Goal: Task Accomplishment & Management: Manage account settings

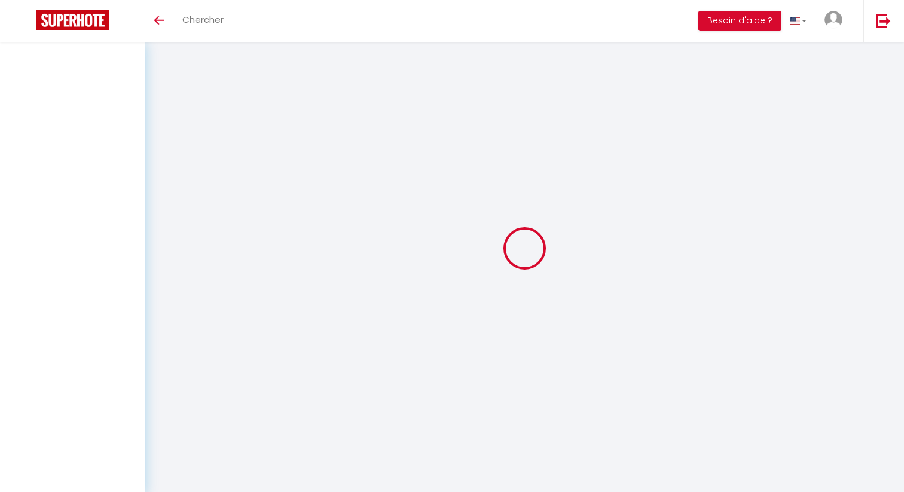
select select
select select "fr"
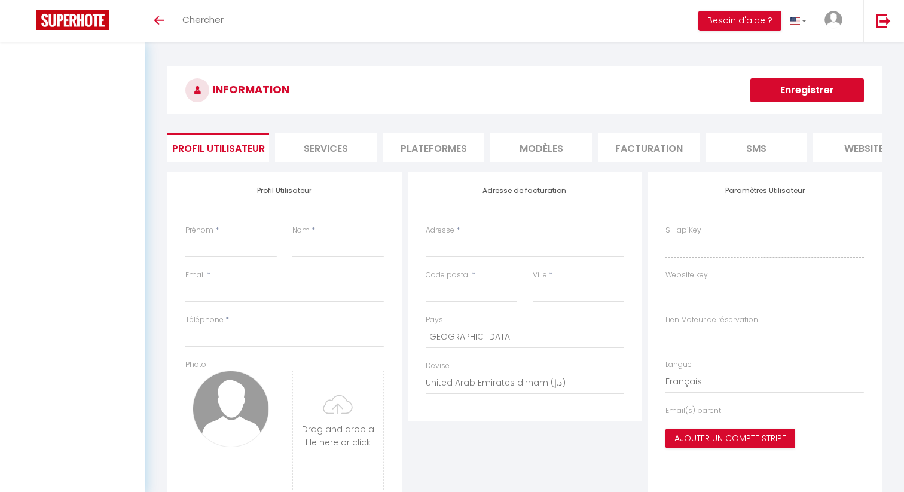
type input "[PERSON_NAME]"
type input "[PERSON_NAME][EMAIL_ADDRESS][DOMAIN_NAME]"
type input "0754711051"
type input "[STREET_ADDRESS], [GEOGRAPHIC_DATA]"
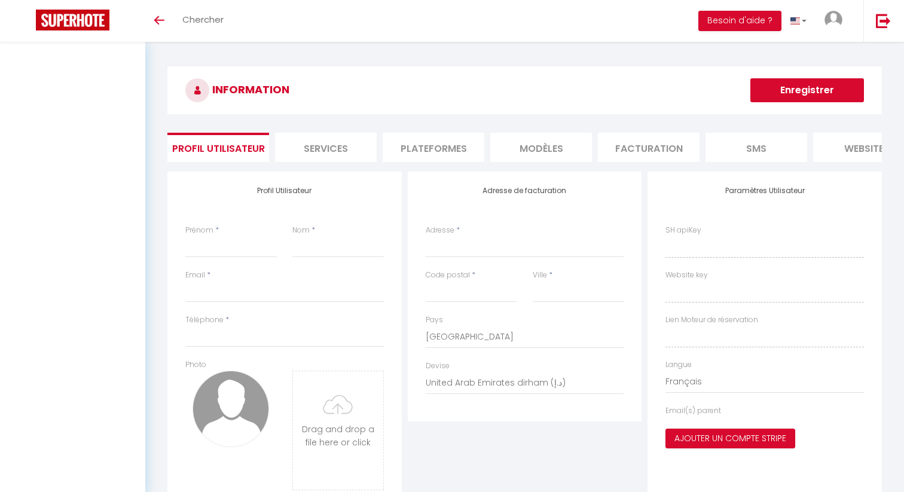
type input "06390"
type input "[GEOGRAPHIC_DATA]"
select select "1"
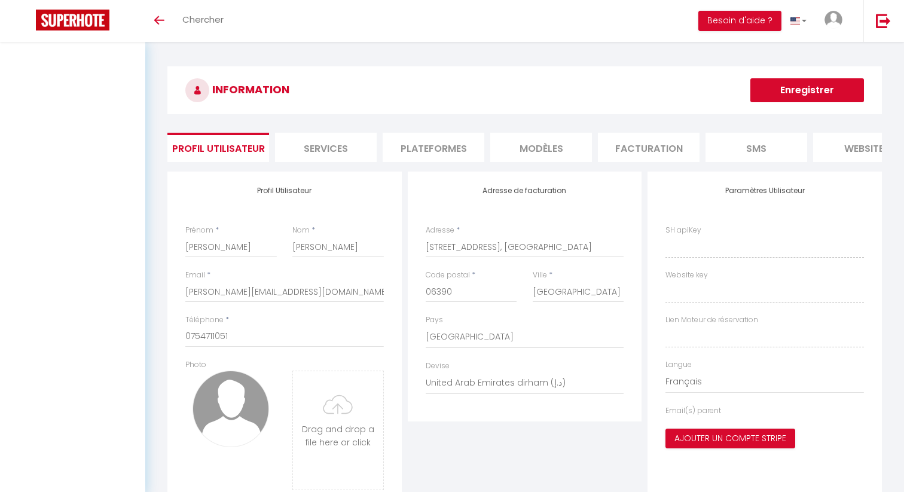
select select "28"
type input "FtmJYR52jUvPrAhDwyDAaEQco"
type input "tiaRGriiSw6DAAduyv1iyweXY"
type input "[URL][DOMAIN_NAME]"
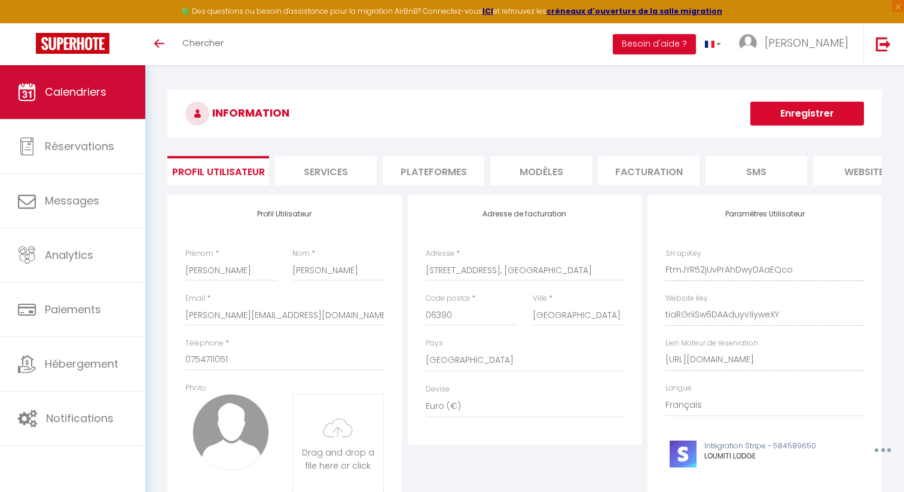
click at [100, 96] on span "Calendriers" at bounding box center [76, 91] width 62 height 15
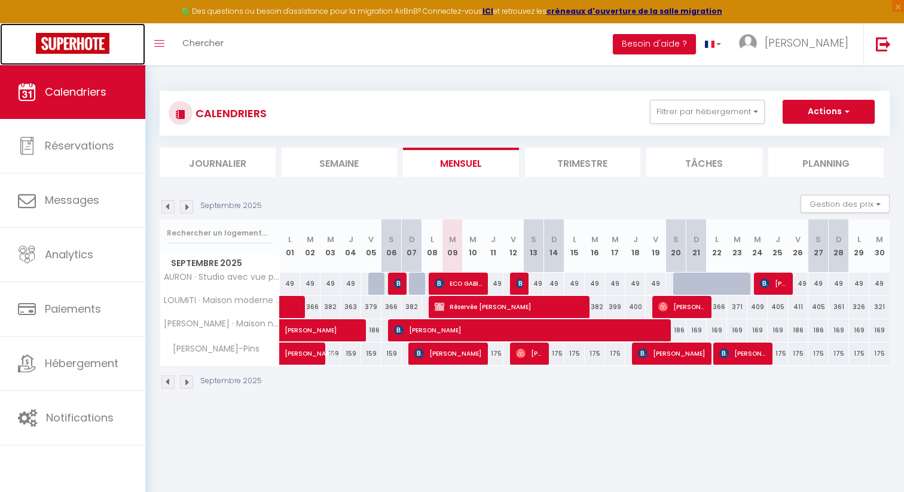
click at [67, 40] on img at bounding box center [73, 43] width 74 height 21
click at [75, 47] on img at bounding box center [73, 43] width 74 height 21
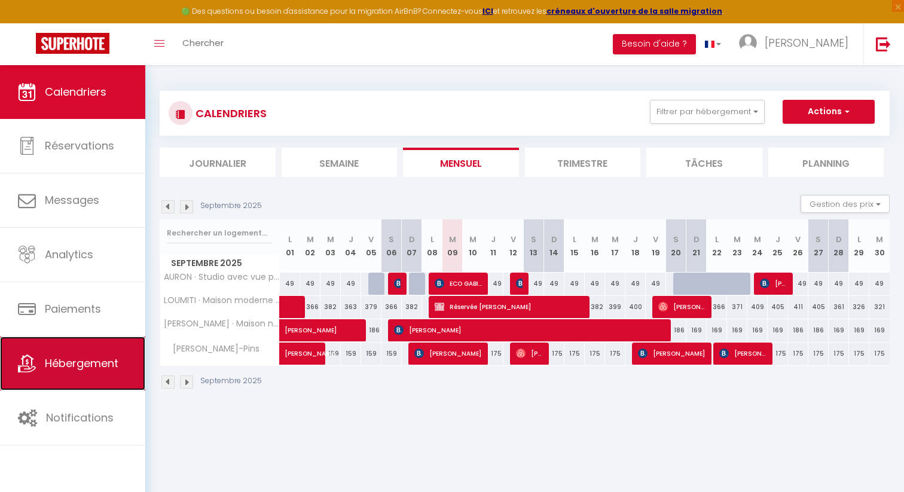
click at [108, 369] on span "Hébergement" at bounding box center [82, 363] width 74 height 15
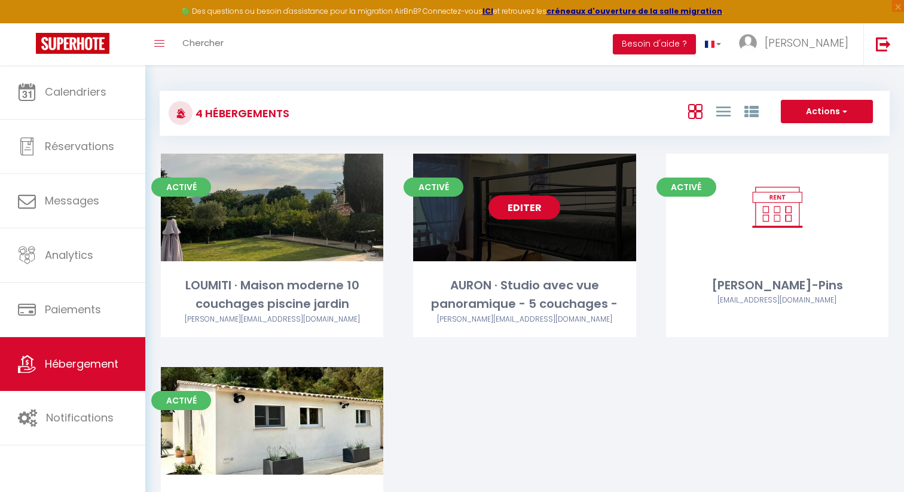
click at [524, 206] on link "Editer" at bounding box center [524, 207] width 72 height 24
click at [521, 211] on link "Editer" at bounding box center [524, 207] width 72 height 24
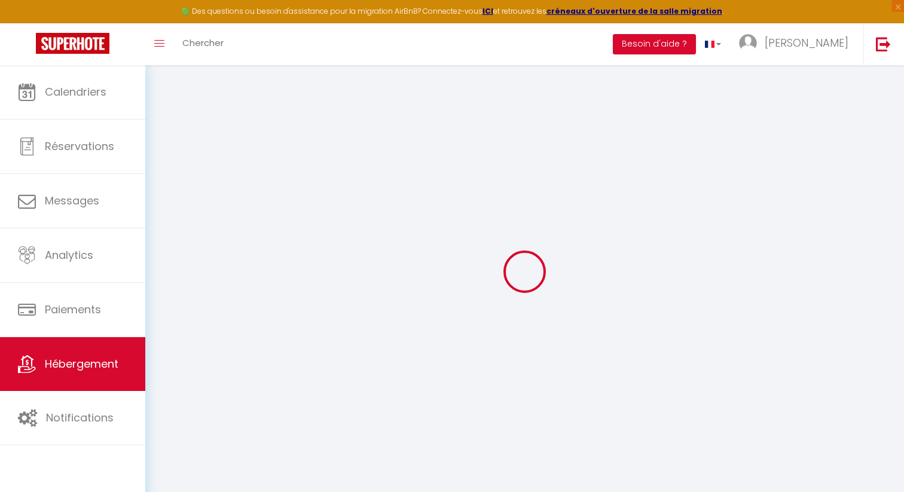
select select
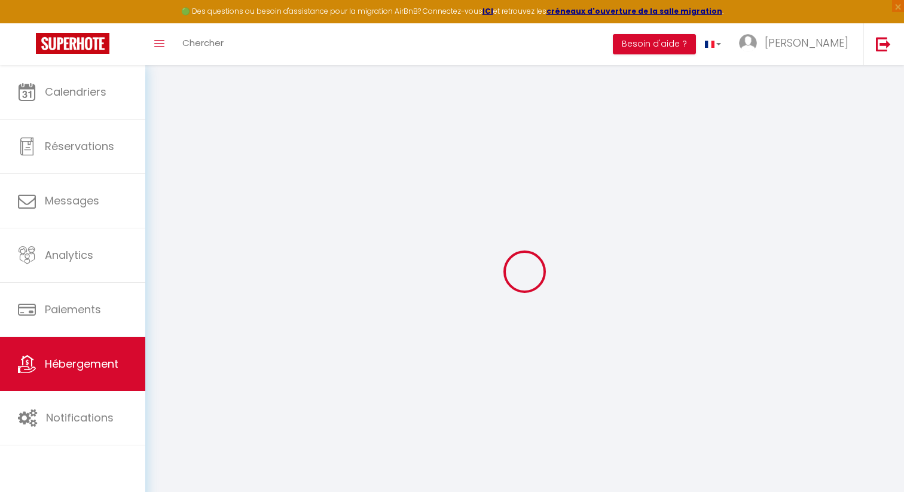
select select
checkbox input "false"
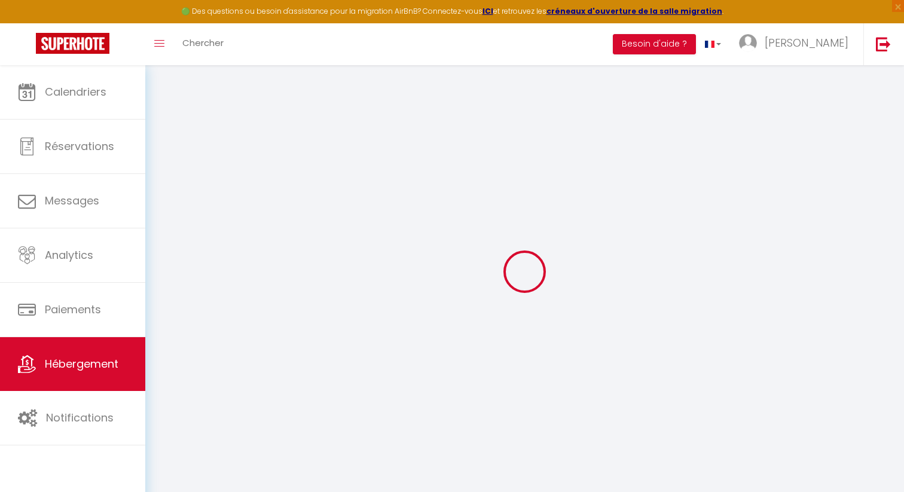
select select
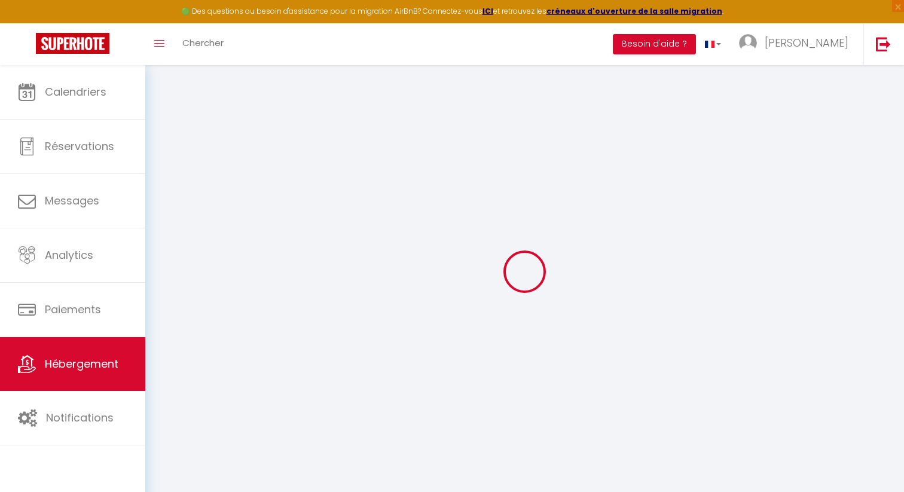
select select
checkbox input "false"
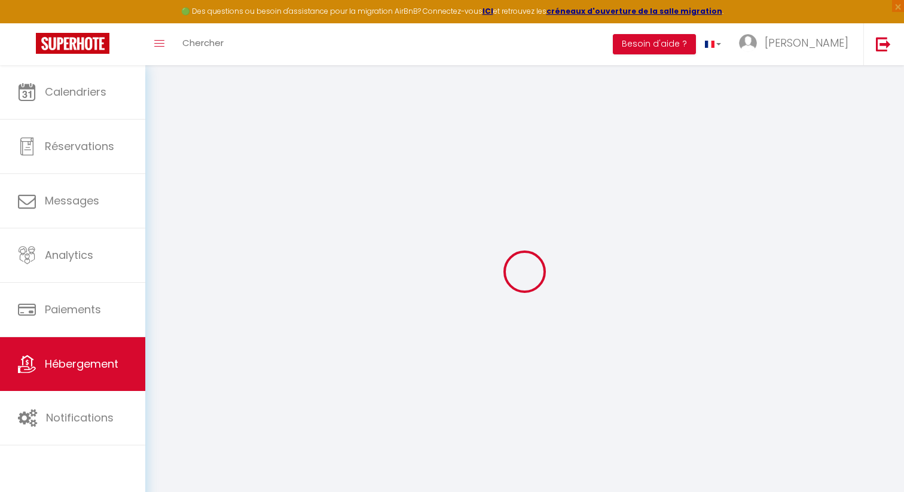
checkbox input "false"
select select
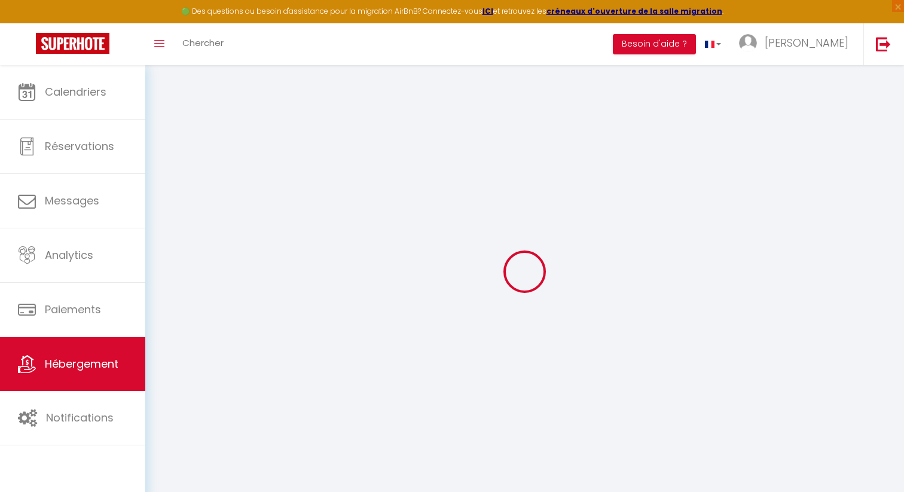
select select
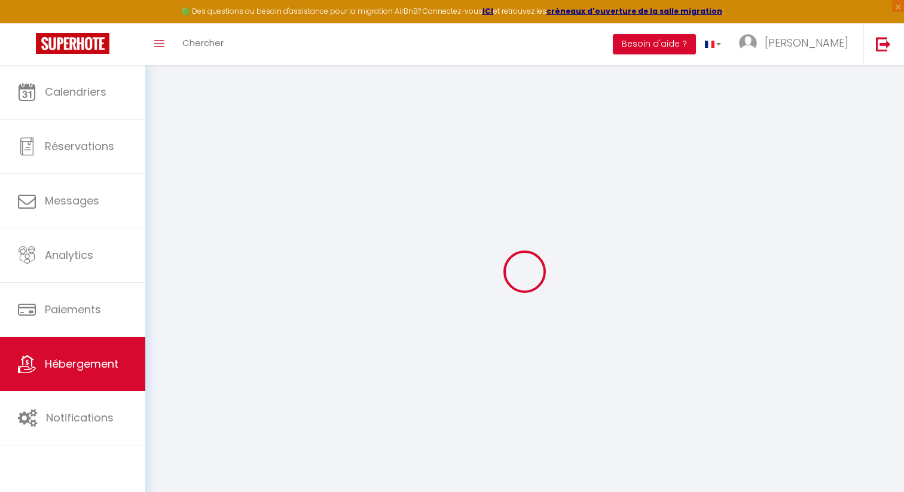
checkbox input "false"
select select
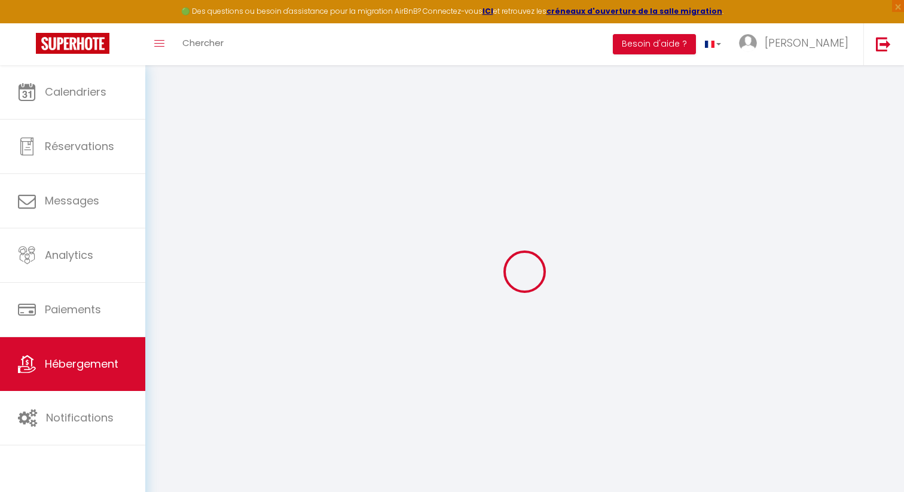
select select
type input "AURON · Studio avec vue panoramique - 5 couchages -"
type input "[PERSON_NAME]"
select select "5"
select select "0"
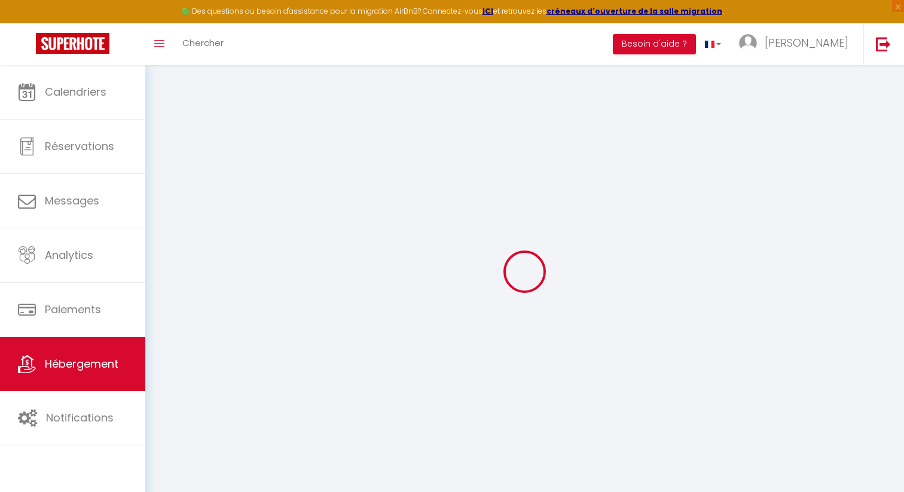
type input "50"
type input "40"
select select
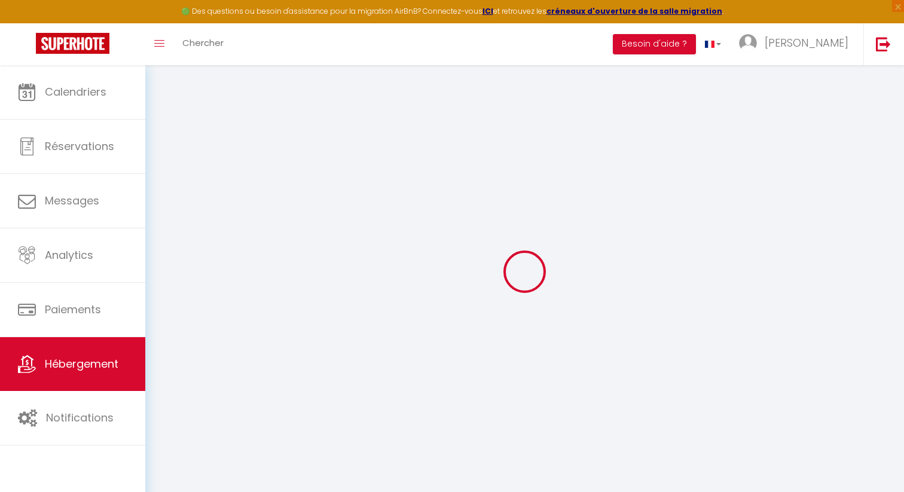
select select
type input "Boulevard des Templiers"
type input "06660"
type input "Saint-[PERSON_NAME]"
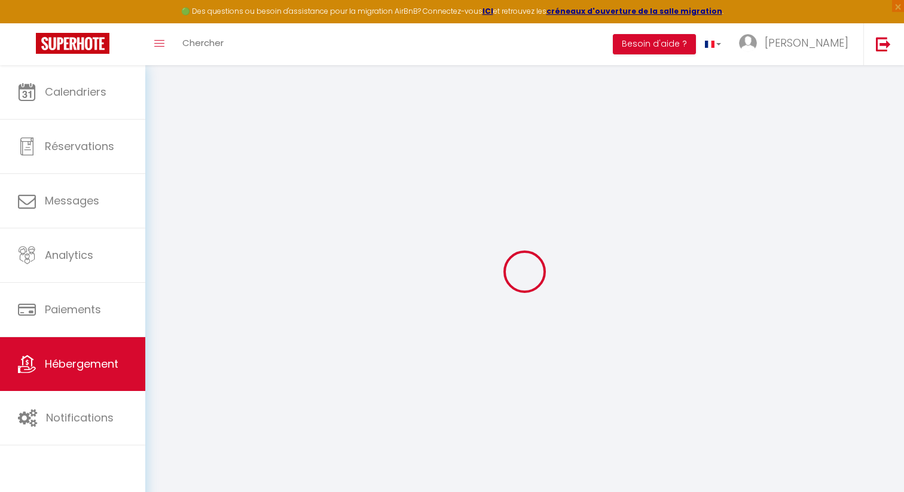
type input "[PERSON_NAME][EMAIL_ADDRESS][DOMAIN_NAME]"
select select
checkbox input "false"
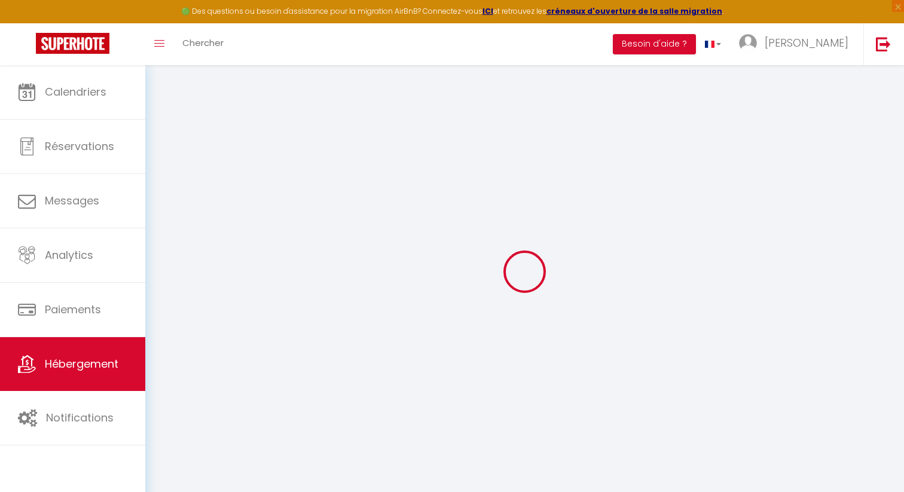
checkbox input "false"
type input "0"
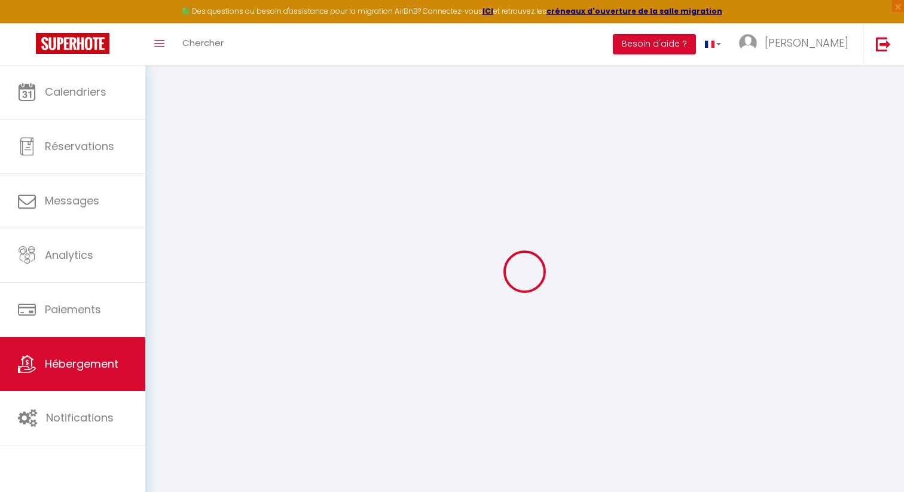
select select
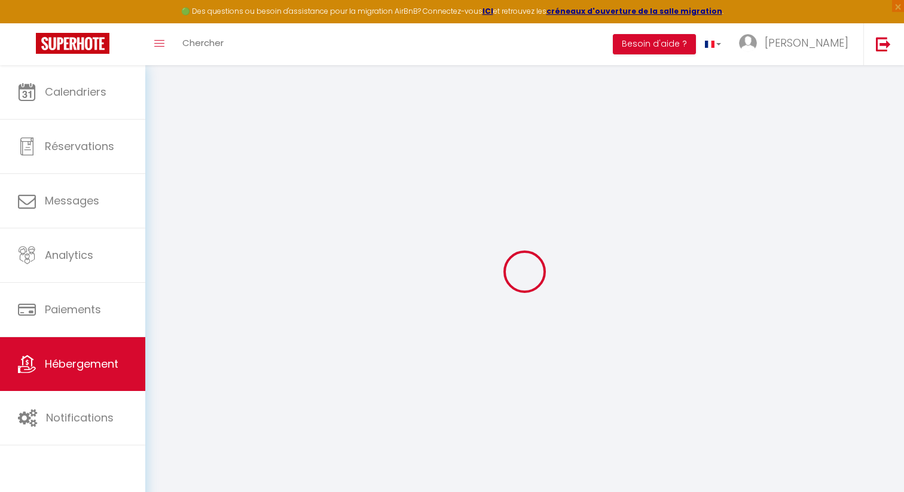
select select
checkbox input "false"
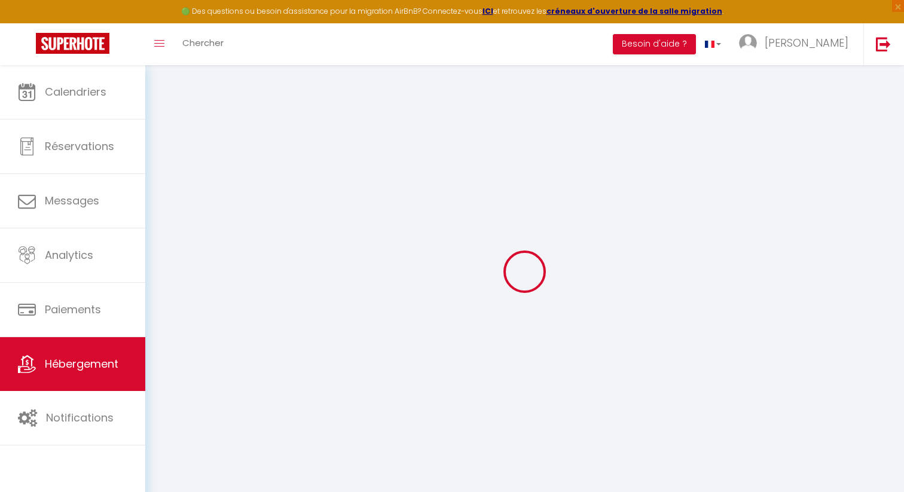
select select
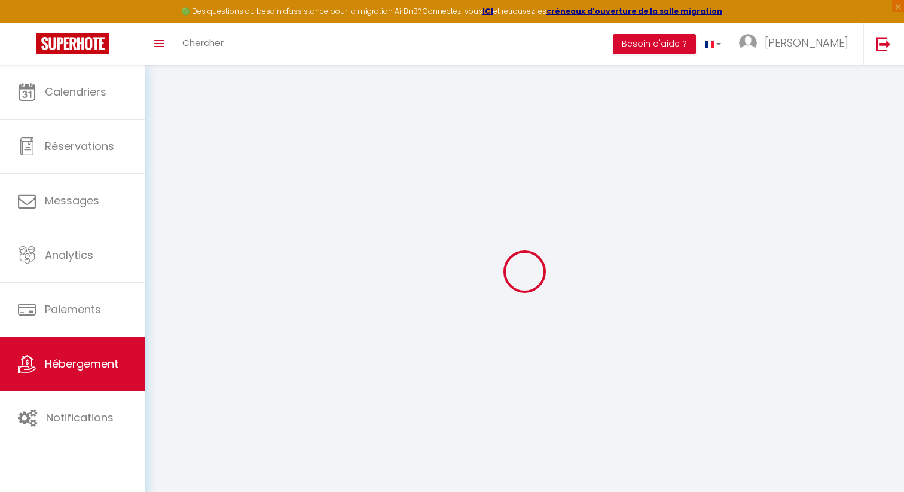
select select
checkbox input "false"
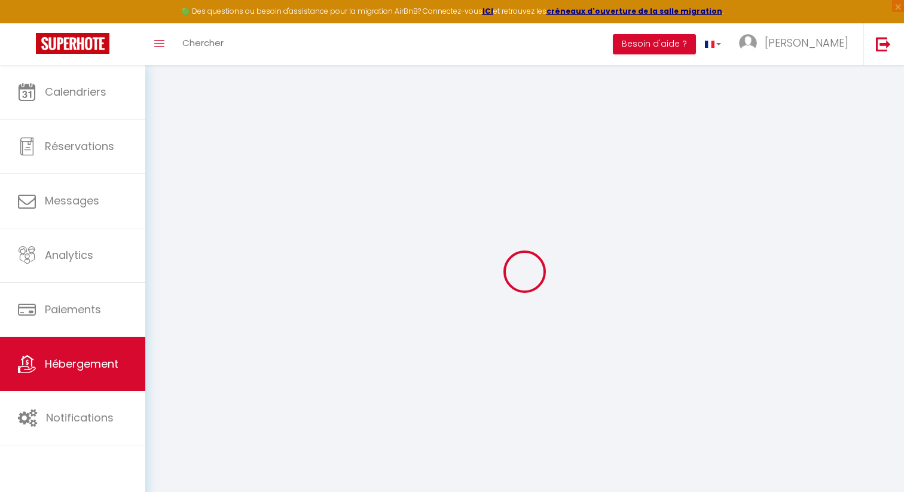
select select
checkbox input "false"
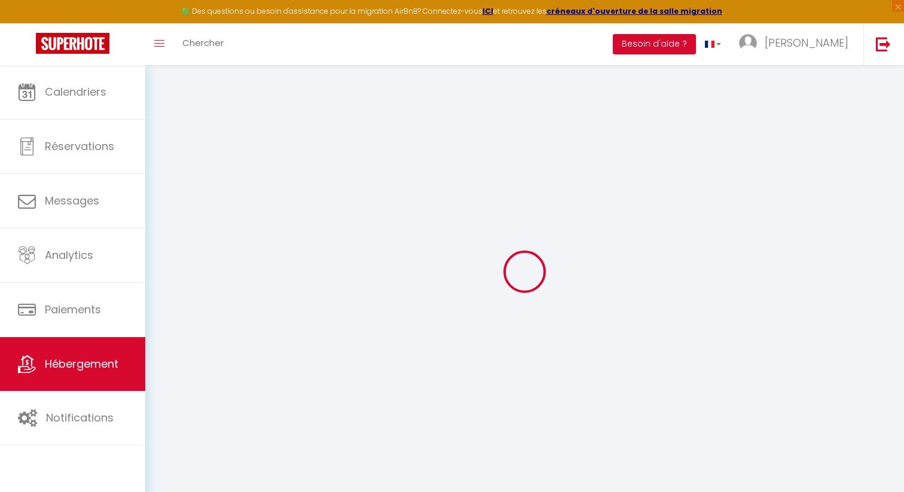
select select "17:00"
select select "19:00"
select select "10:00"
select select "30"
select select "120"
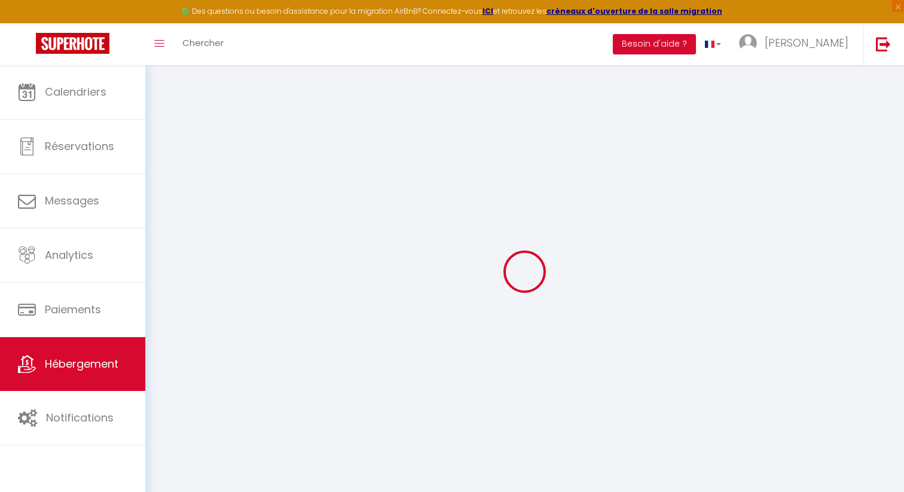
select select "-1"
select select "EUR"
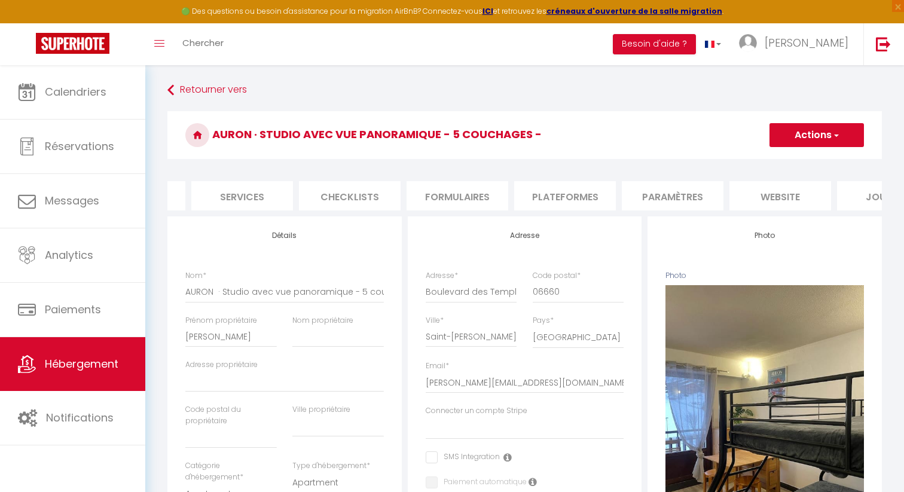
scroll to position [0, 299]
click at [593, 193] on li "Plateformes" at bounding box center [564, 195] width 102 height 29
select select
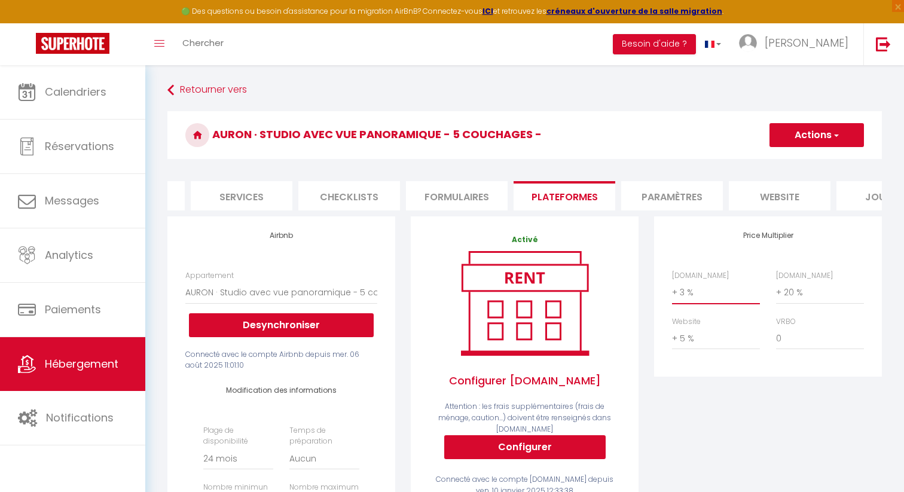
click at [697, 295] on select "0 + 1 % + 2 % + 3 % + 4 % + 5 % + 6 % + 7 % + 8 % + 9 %" at bounding box center [716, 292] width 88 height 23
select select "+ 20 %"
click at [672, 281] on select "0 + 1 % + 2 % + 3 % + 4 % + 5 % + 6 % + 7 % + 8 % + 9 %" at bounding box center [716, 292] width 88 height 23
select select
click at [727, 340] on select "0 + 1 % + 2 % + 3 % + 4 % + 5 % + 6 % + 7 % + 8 % + 9 %" at bounding box center [716, 338] width 88 height 23
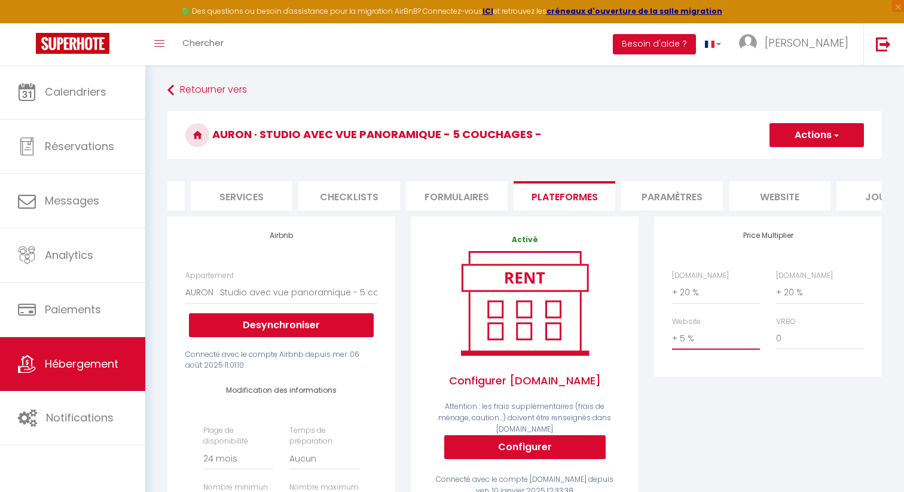
select select "+ 20 %"
click at [672, 327] on select "0 + 1 % + 2 % + 3 % + 4 % + 5 % + 6 % + 7 % + 8 % + 9 %" at bounding box center [716, 338] width 88 height 23
select select
click at [795, 338] on select "0 + 1 % + 2 % + 3 % + 4 % + 5 % + 6 % + 7 % + 8 % + 9 %" at bounding box center [820, 338] width 88 height 23
select select "+ 20 %"
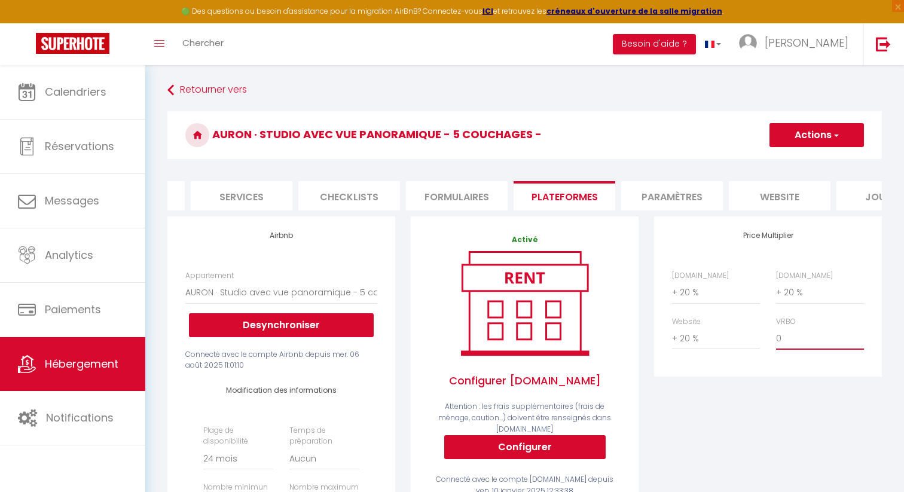
click at [776, 327] on select "0 + 1 % + 2 % + 3 % + 4 % + 5 % + 6 % + 7 % + 8 % + 9 %" at bounding box center [820, 338] width 88 height 23
select select
click at [828, 136] on button "Actions" at bounding box center [816, 135] width 94 height 24
click at [816, 160] on link "Enregistrer" at bounding box center [816, 162] width 94 height 16
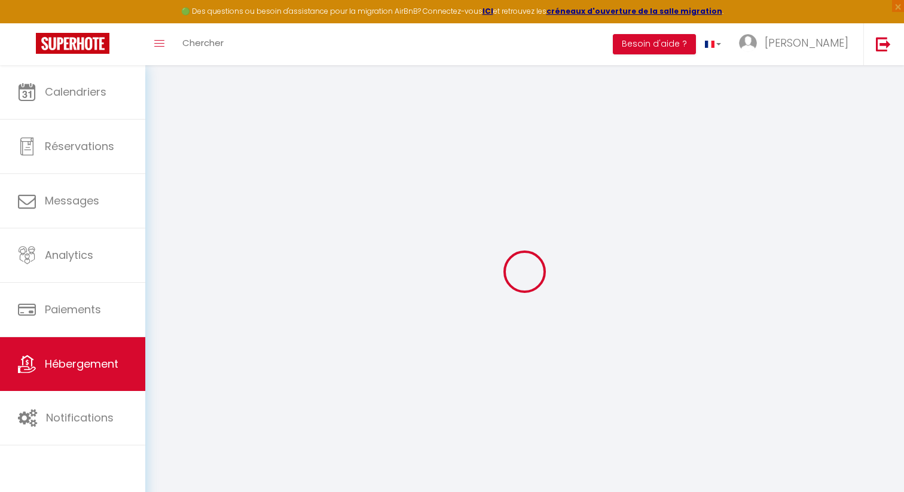
select select "-1"
select select "EUR"
select select
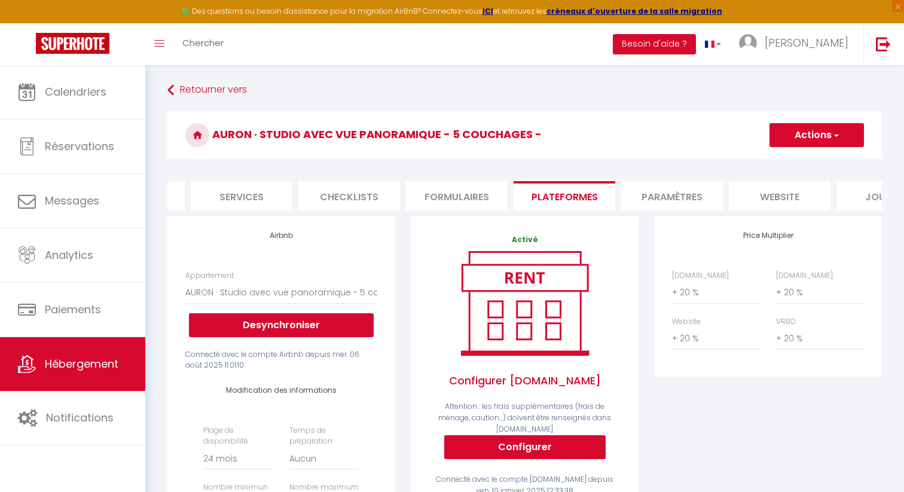
click at [817, 134] on button "Actions" at bounding box center [816, 135] width 94 height 24
click at [809, 160] on link "Enregistrer" at bounding box center [816, 162] width 94 height 16
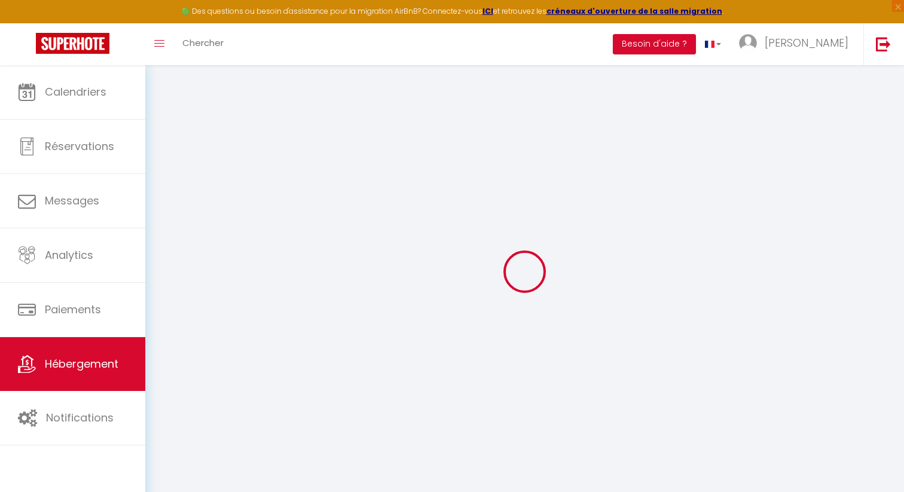
select select "-1"
select select "EUR"
select select
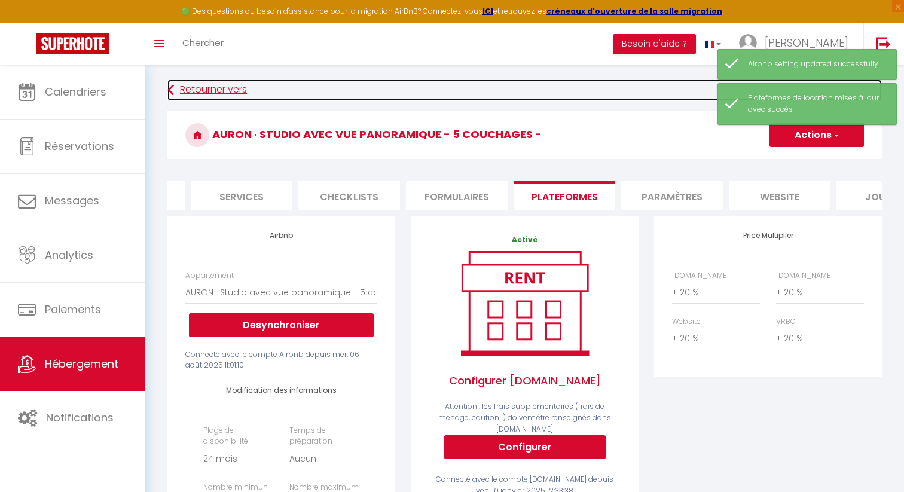
click at [236, 88] on link "Retourner vers" at bounding box center [524, 90] width 714 height 22
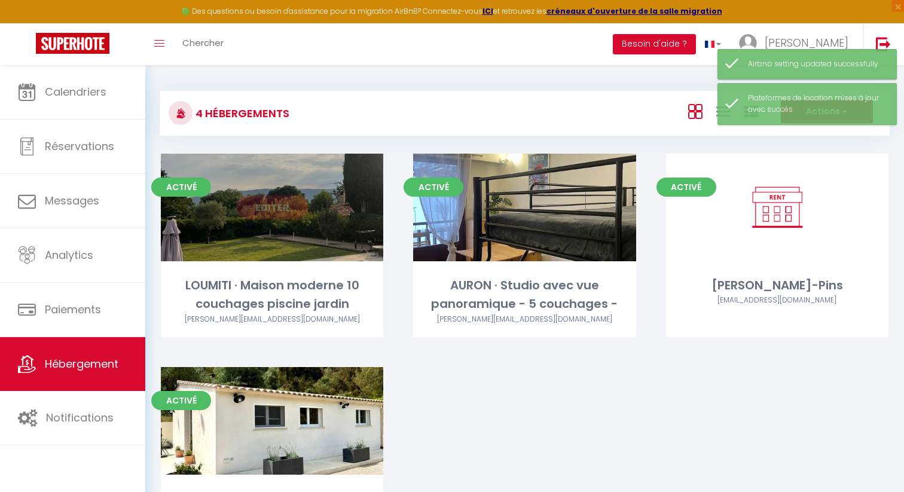
click at [320, 261] on div "Editer" at bounding box center [272, 208] width 222 height 108
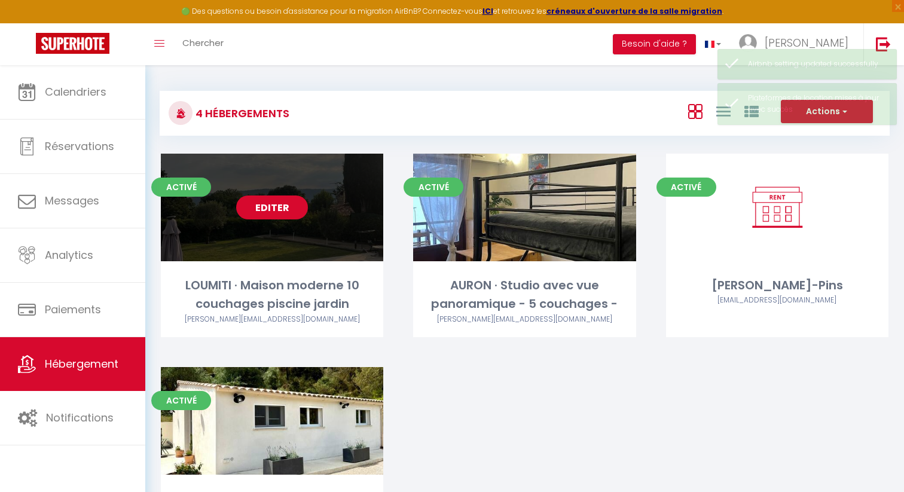
click at [283, 204] on link "Editer" at bounding box center [272, 207] width 72 height 24
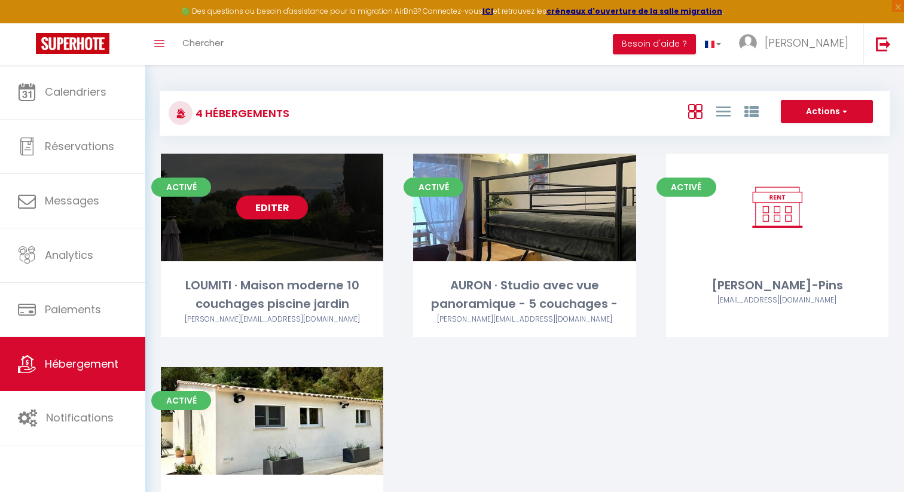
click at [286, 210] on link "Editer" at bounding box center [272, 207] width 72 height 24
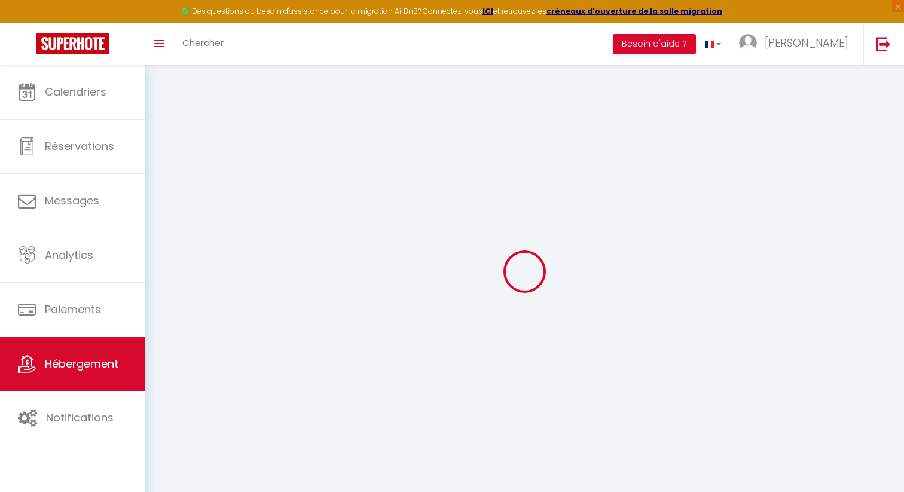
select select "+ 15 %"
select select
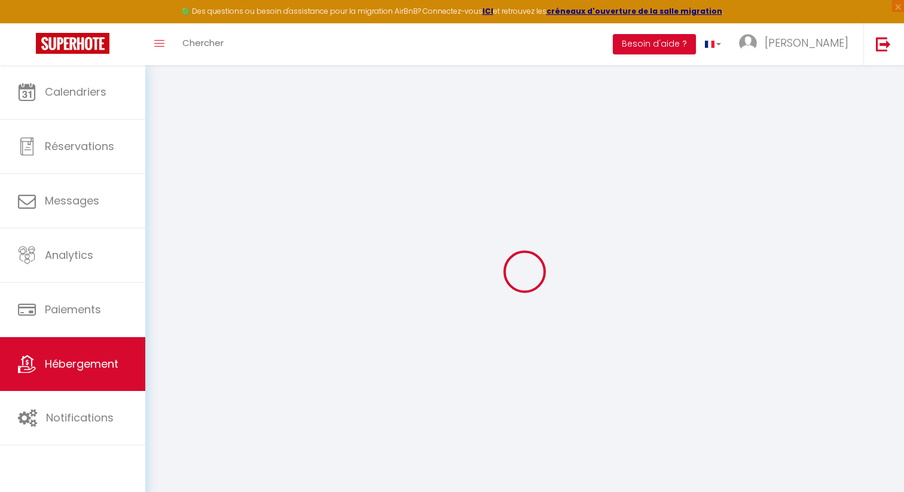
checkbox input "false"
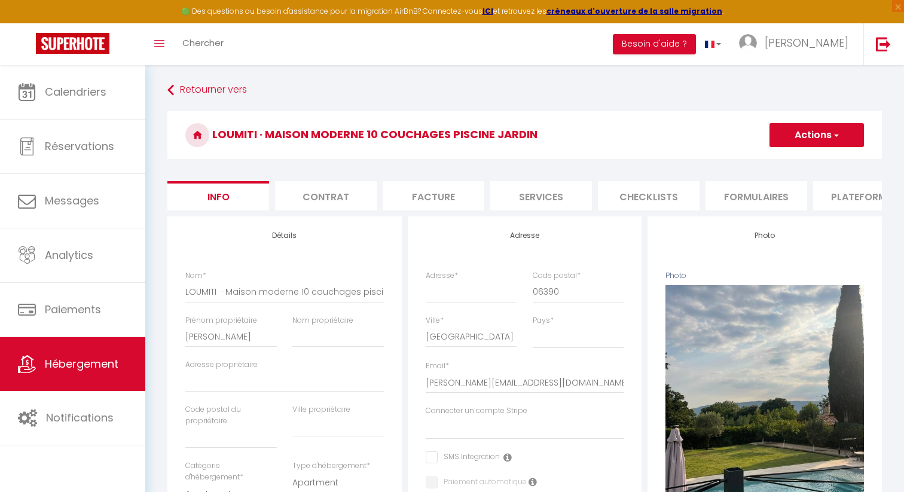
select select
checkbox input "false"
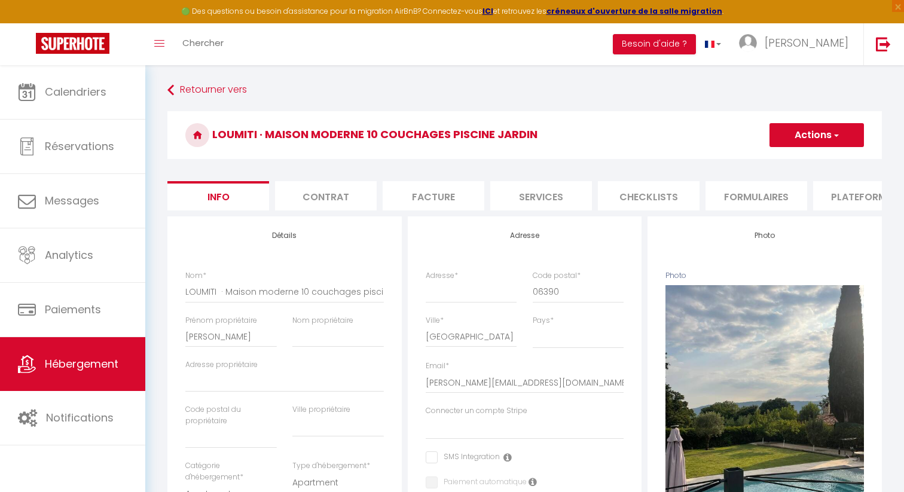
checkbox input "false"
select select "365"
select select "EUR"
select select
select select "7254-1327667357024227600"
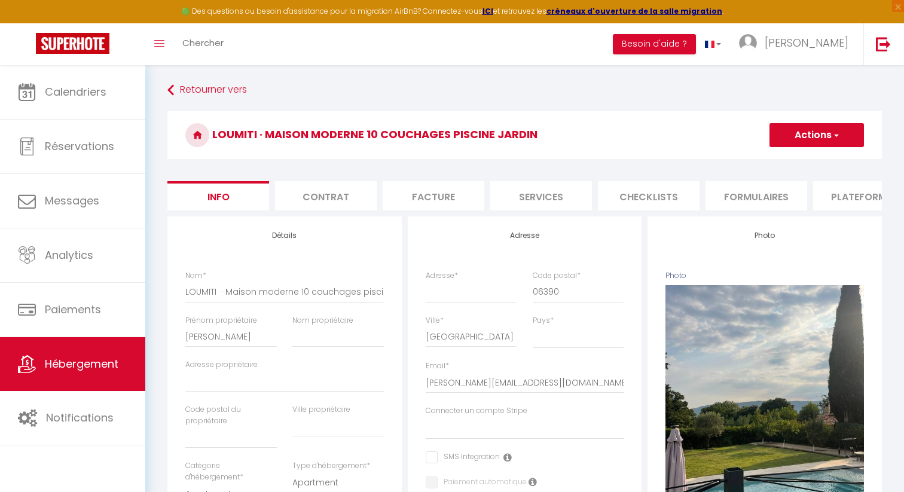
click at [836, 203] on li "Plateformes" at bounding box center [864, 195] width 102 height 29
select select
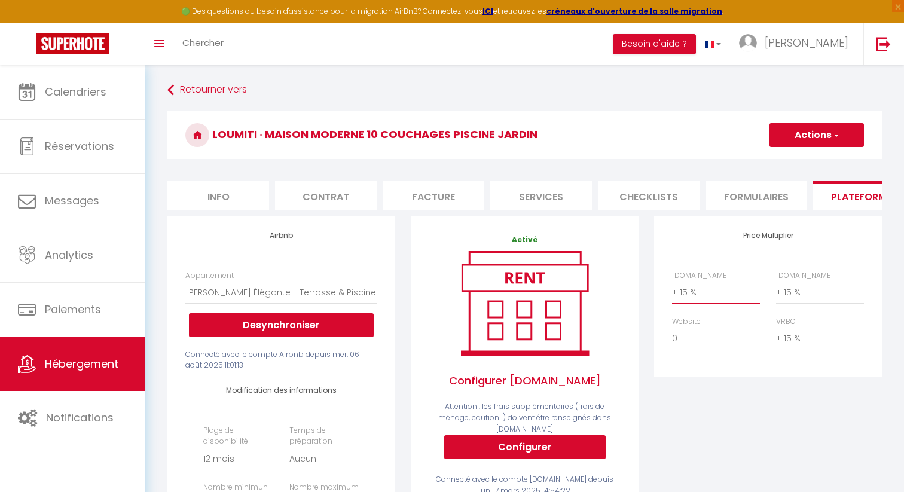
click at [698, 291] on select "0 + 1 % + 2 % + 3 % + 4 % + 5 % + 6 % + 7 % + 8 % + 9 %" at bounding box center [716, 292] width 88 height 23
select select "+ 20 %"
click at [672, 281] on select "0 + 1 % + 2 % + 3 % + 4 % + 5 % + 6 % + 7 % + 8 % + 9 %" at bounding box center [716, 292] width 88 height 23
select select
click at [803, 293] on select "0 + 1 % + 2 % + 3 % + 4 % + 5 % + 6 % + 7 % + 8 % + 9 %" at bounding box center [820, 292] width 88 height 23
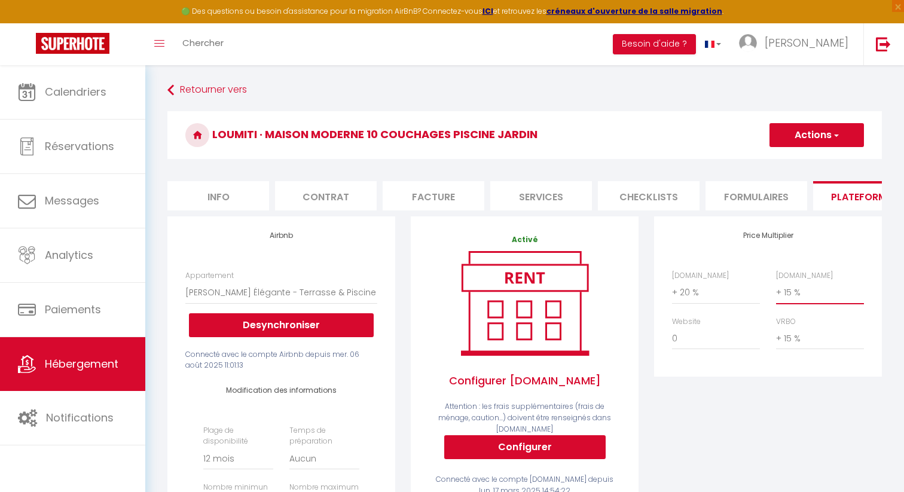
select select "+ 20 %"
click at [776, 281] on select "0 + 1 % + 2 % + 3 % + 4 % + 5 % + 6 % + 7 % + 8 % + 9 %" at bounding box center [820, 292] width 88 height 23
select select
click at [806, 339] on select "0 + 1 % + 2 % + 3 % + 4 % + 5 % + 6 % + 7 % + 8 % + 9 %" at bounding box center [820, 338] width 88 height 23
select select "+ 20 %"
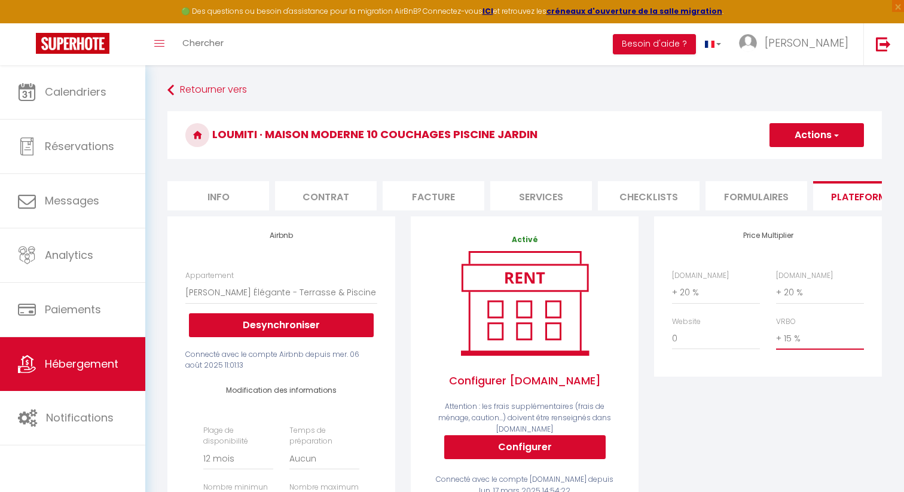
click at [776, 327] on select "0 + 1 % + 2 % + 3 % + 4 % + 5 % + 6 % + 7 % + 8 % + 9 %" at bounding box center [820, 338] width 88 height 23
select select
click at [714, 341] on select "0 + 1 % + 2 % + 3 % + 4 % + 5 % + 6 % + 7 % + 8 % + 9 %" at bounding box center [716, 338] width 88 height 23
select select "+ 20 %"
click at [672, 327] on select "0 + 1 % + 2 % + 3 % + 4 % + 5 % + 6 % + 7 % + 8 % + 9 %" at bounding box center [716, 338] width 88 height 23
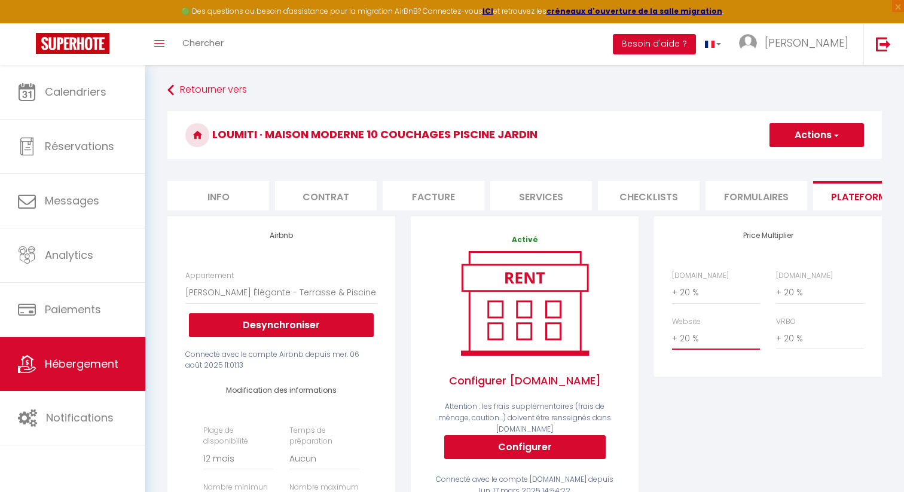
select select
click at [815, 131] on button "Actions" at bounding box center [816, 135] width 94 height 24
click at [816, 158] on link "Enregistrer" at bounding box center [816, 162] width 94 height 16
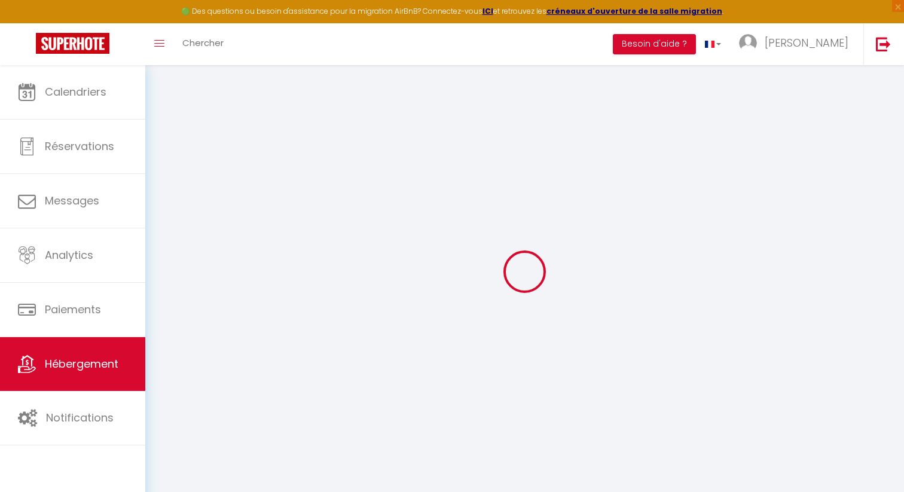
select select "365"
select select "EUR"
select select
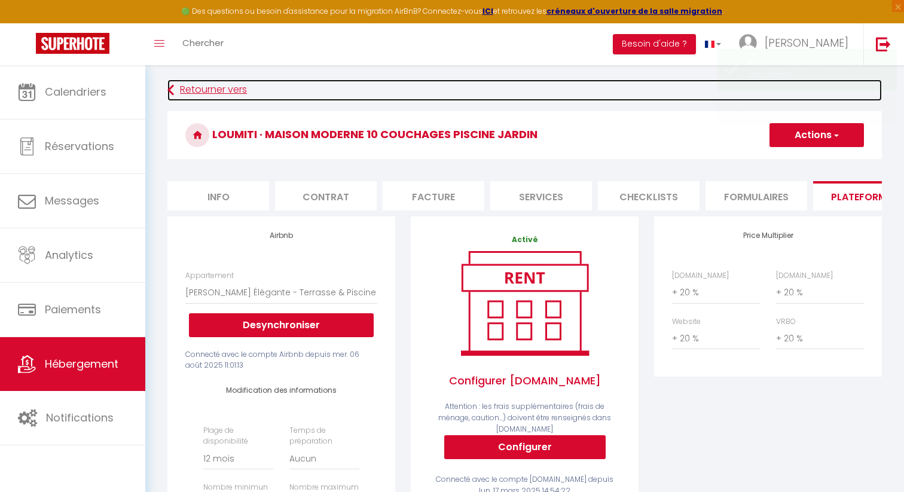
click at [202, 91] on link "Retourner vers" at bounding box center [524, 90] width 714 height 22
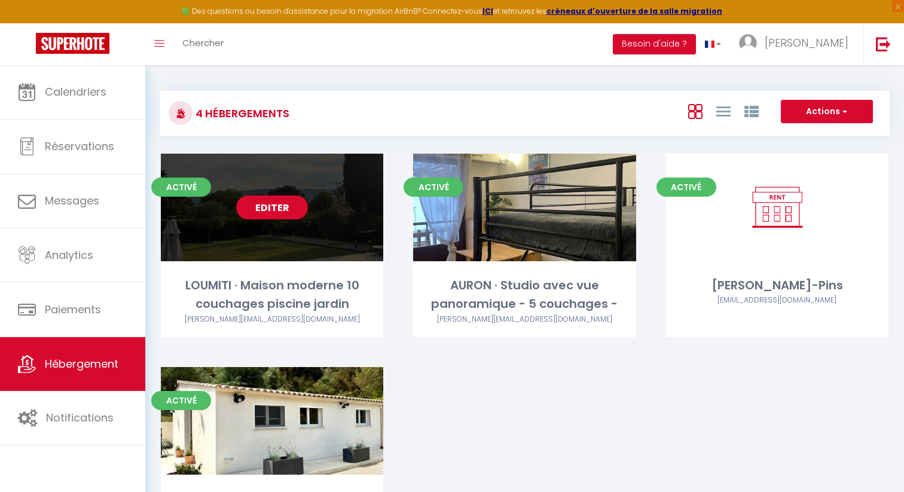
click at [295, 209] on link "Editer" at bounding box center [272, 207] width 72 height 24
click at [293, 210] on link "Editer" at bounding box center [272, 207] width 72 height 24
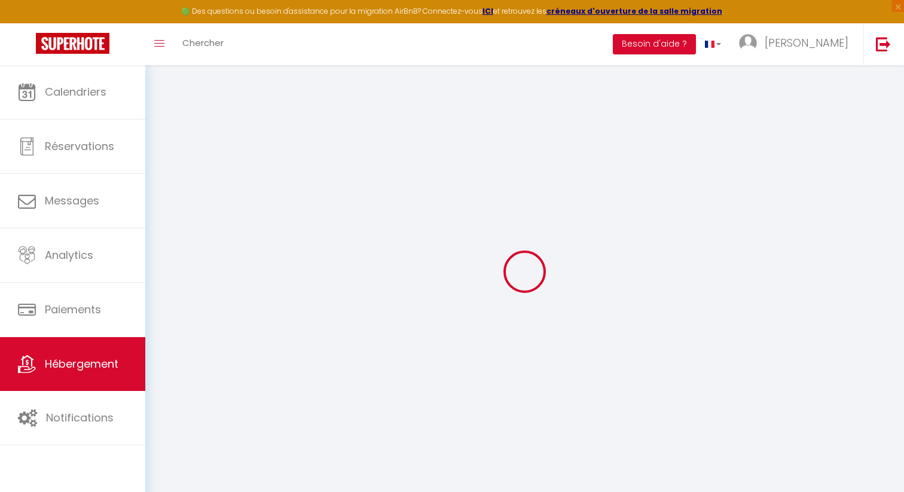
select select
checkbox input "false"
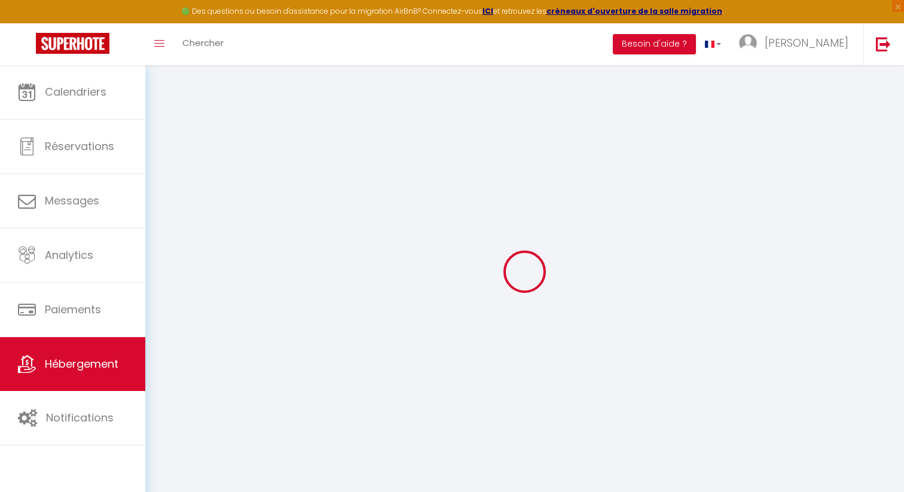
select select "14:00"
select select
select select "11:00"
select select "30"
select select "120"
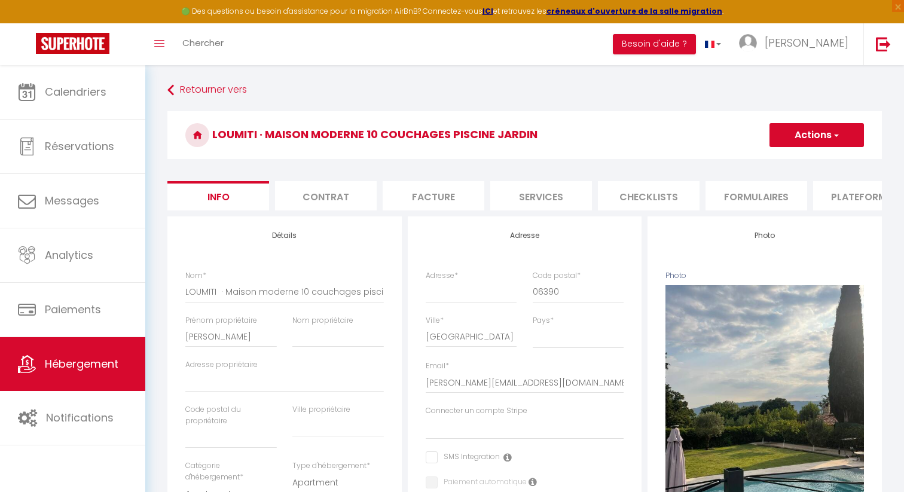
click at [879, 201] on li "Plateformes" at bounding box center [864, 195] width 102 height 29
select select
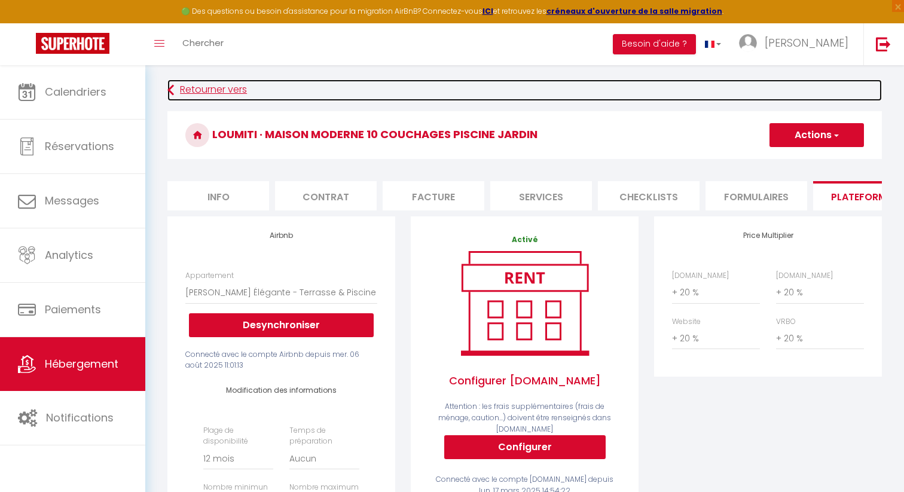
click at [195, 90] on link "Retourner vers" at bounding box center [524, 90] width 714 height 22
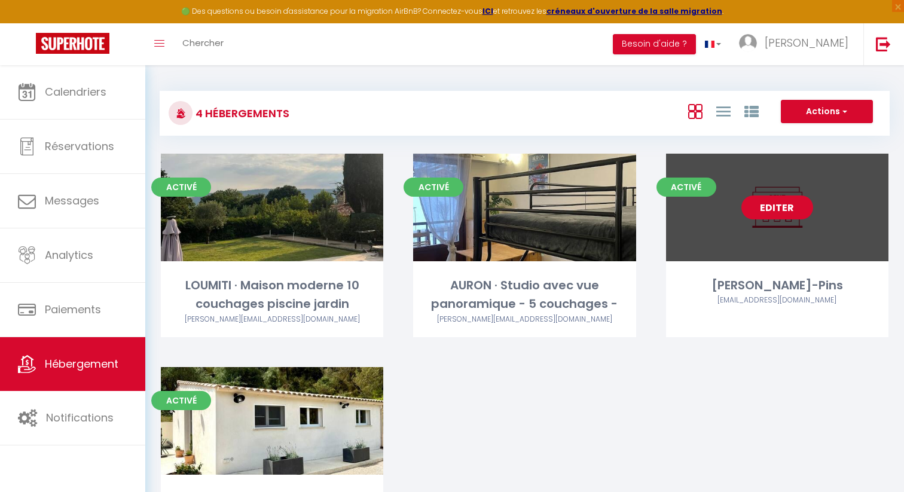
click at [785, 209] on link "Editer" at bounding box center [777, 207] width 72 height 24
click at [778, 209] on link "Editer" at bounding box center [777, 207] width 72 height 24
click at [778, 210] on link "Editer" at bounding box center [777, 207] width 72 height 24
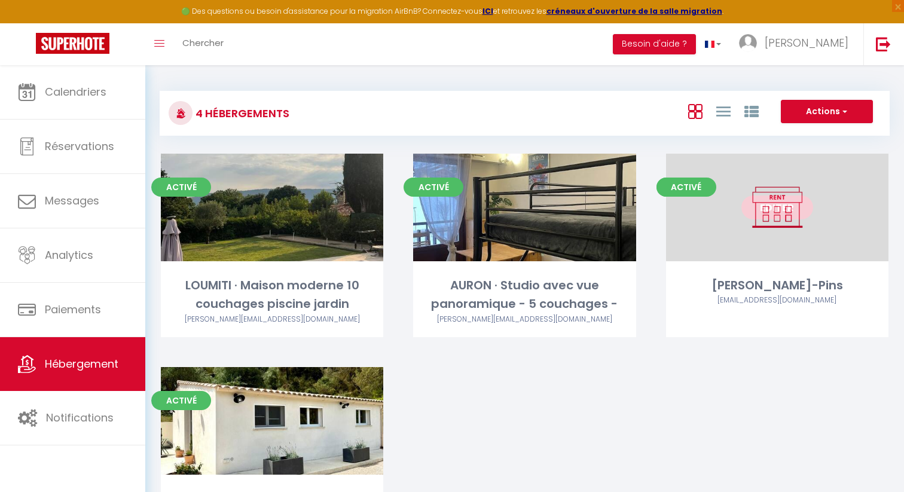
click at [778, 210] on link "Editer" at bounding box center [777, 207] width 72 height 24
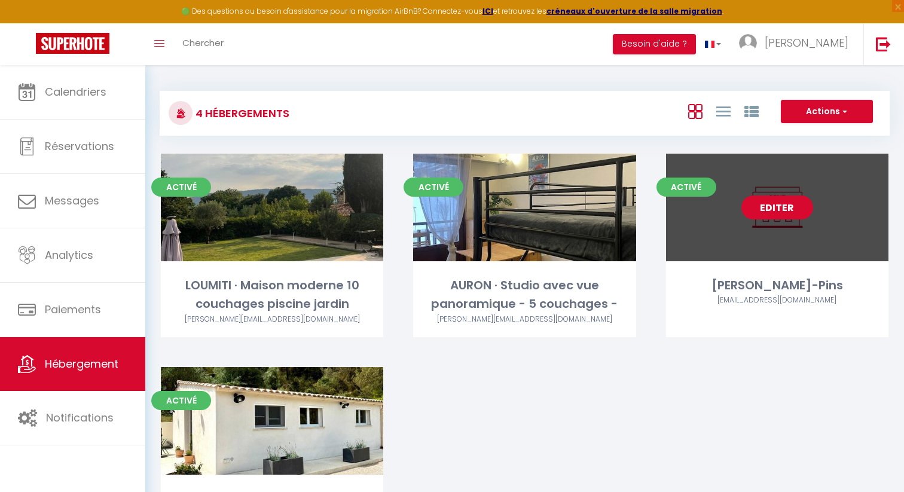
click at [778, 210] on link "Editer" at bounding box center [777, 207] width 72 height 24
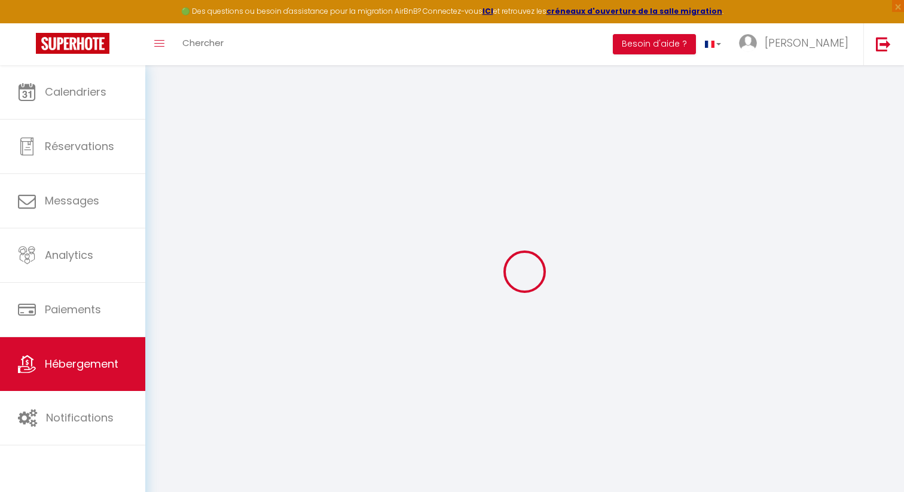
select select "+ 15 %"
select select
checkbox input "false"
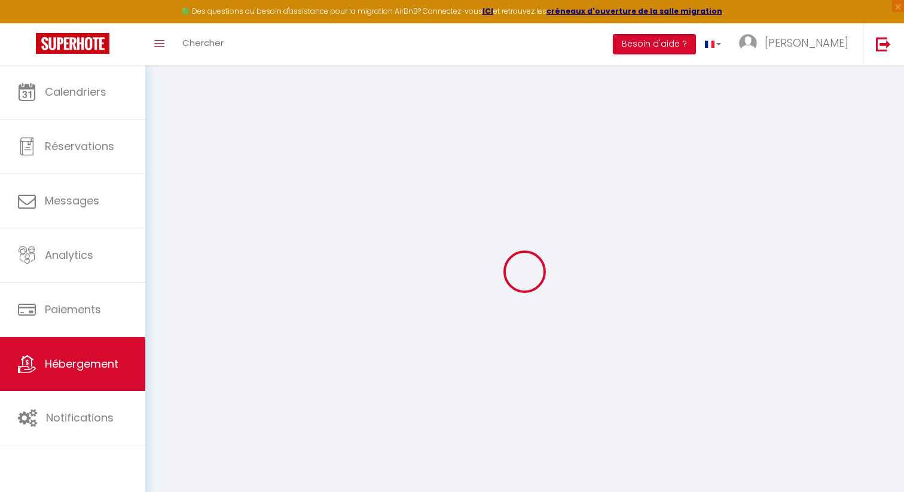
checkbox input "false"
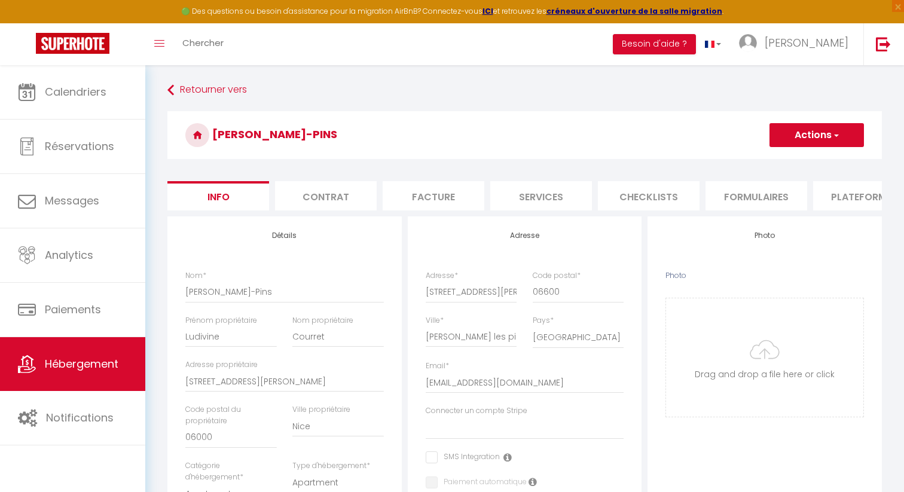
click at [849, 197] on li "Plateformes" at bounding box center [864, 195] width 102 height 29
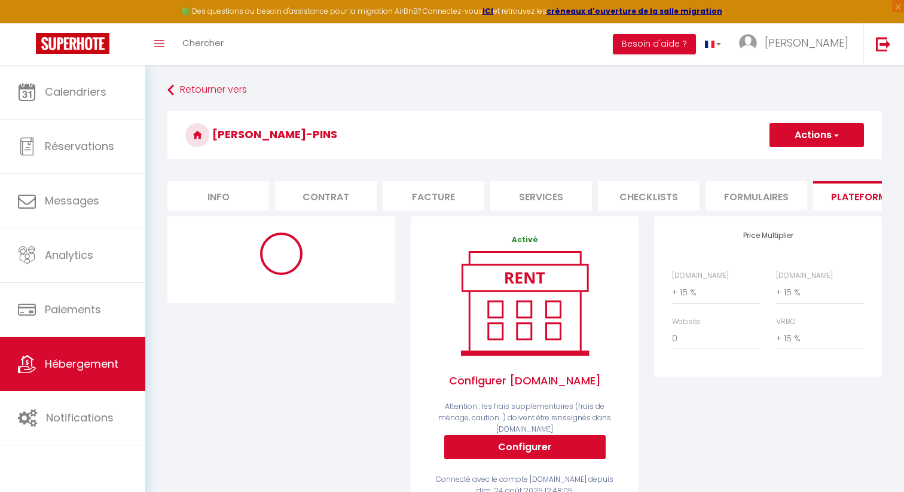
select select "365"
select select "EUR"
select select "15854"
select select "15854-891393406216512099"
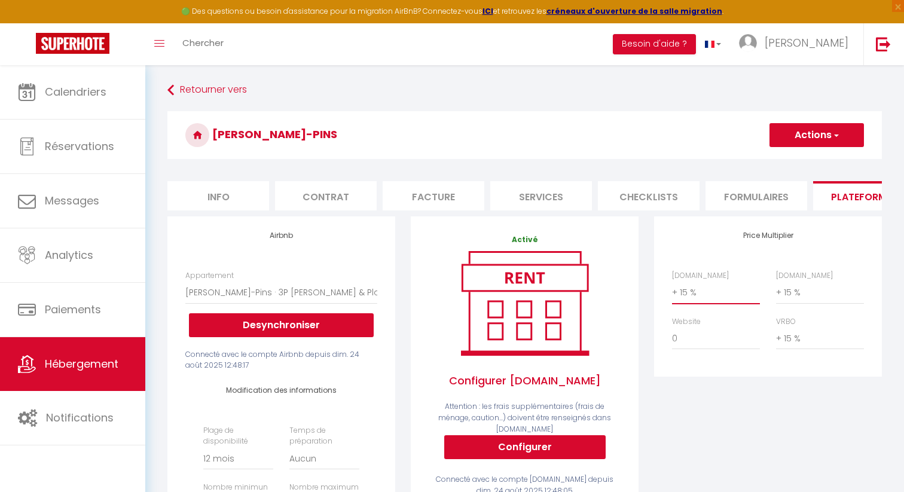
click at [706, 292] on select "0 + 1 % + 2 % + 3 % + 4 % + 5 % + 6 % + 7 % + 8 % + 9 %" at bounding box center [716, 292] width 88 height 23
select select "+ 20 %"
click at [672, 281] on select "0 + 1 % + 2 % + 3 % + 4 % + 5 % + 6 % + 7 % + 8 % + 9 %" at bounding box center [716, 292] width 88 height 23
click at [788, 290] on select "0 + 1 % + 2 % + 3 % + 4 % + 5 % + 6 % + 7 % + 8 % + 9 %" at bounding box center [820, 292] width 88 height 23
select select "+ 20 %"
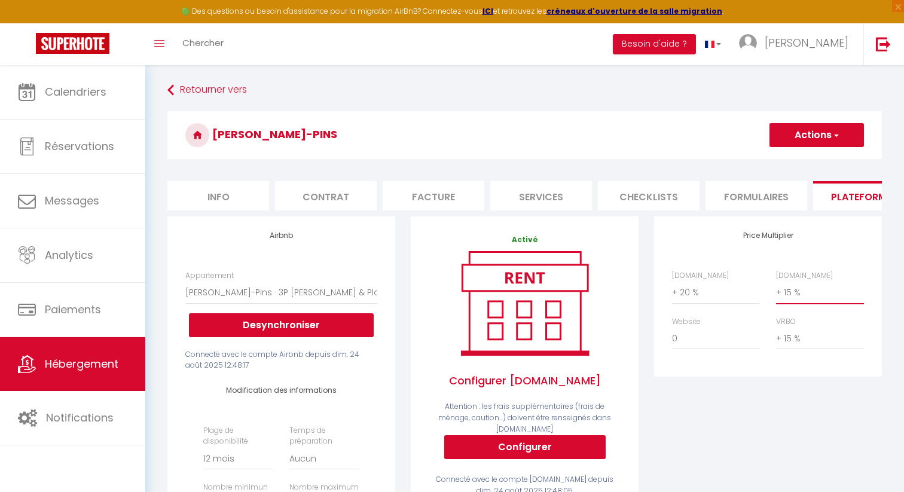
click at [776, 281] on select "0 + 1 % + 2 % + 3 % + 4 % + 5 % + 6 % + 7 % + 8 % + 9 %" at bounding box center [820, 292] width 88 height 23
click at [798, 339] on select "0 + 1 % + 2 % + 3 % + 4 % + 5 % + 6 % + 7 % + 8 % + 9 %" at bounding box center [820, 338] width 88 height 23
select select "+ 20 %"
click at [776, 327] on select "0 + 1 % + 2 % + 3 % + 4 % + 5 % + 6 % + 7 % + 8 % + 9 %" at bounding box center [820, 338] width 88 height 23
click at [816, 137] on button "Actions" at bounding box center [816, 135] width 94 height 24
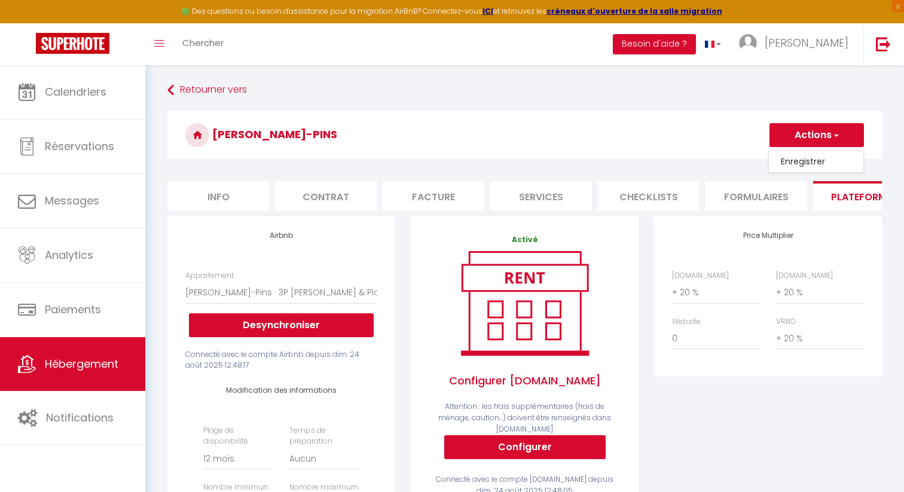
click at [811, 163] on link "Enregistrer" at bounding box center [816, 162] width 94 height 16
select select "365"
select select "EUR"
select select "15854"
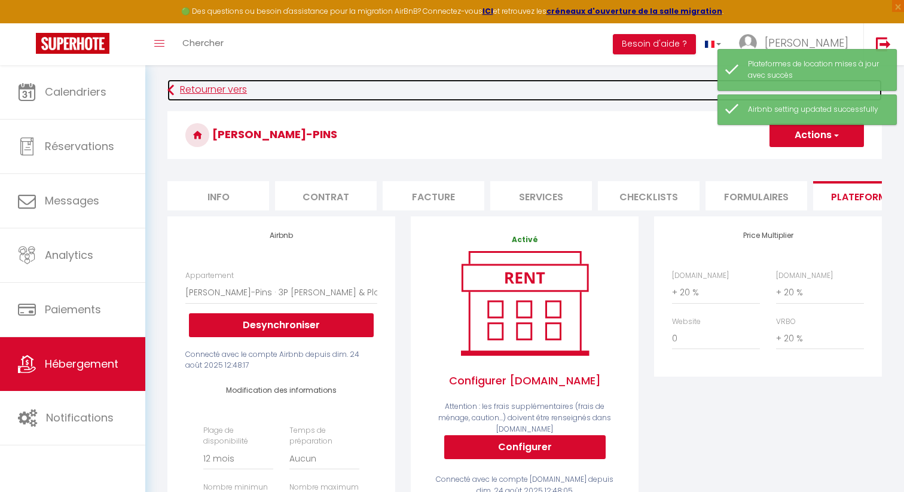
click at [204, 94] on link "Retourner vers" at bounding box center [524, 90] width 714 height 22
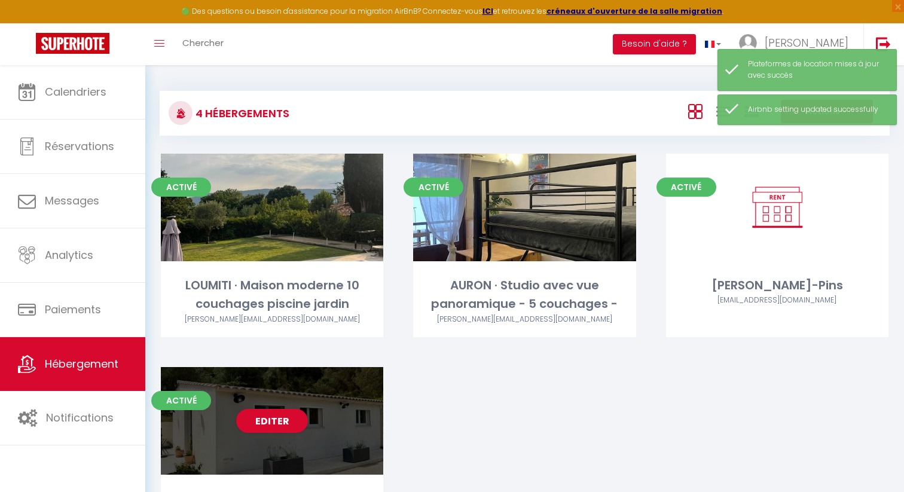
click at [296, 405] on div "Editer" at bounding box center [272, 421] width 222 height 108
click at [288, 418] on link "Editer" at bounding box center [272, 421] width 72 height 24
click at [287, 423] on link "Editer" at bounding box center [272, 421] width 72 height 24
select select "3"
select select "2"
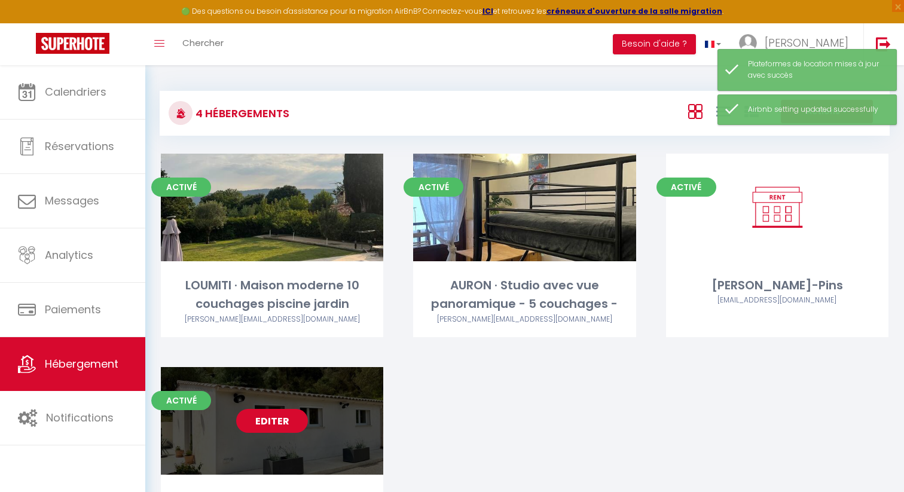
select select "1"
select select
select select "28"
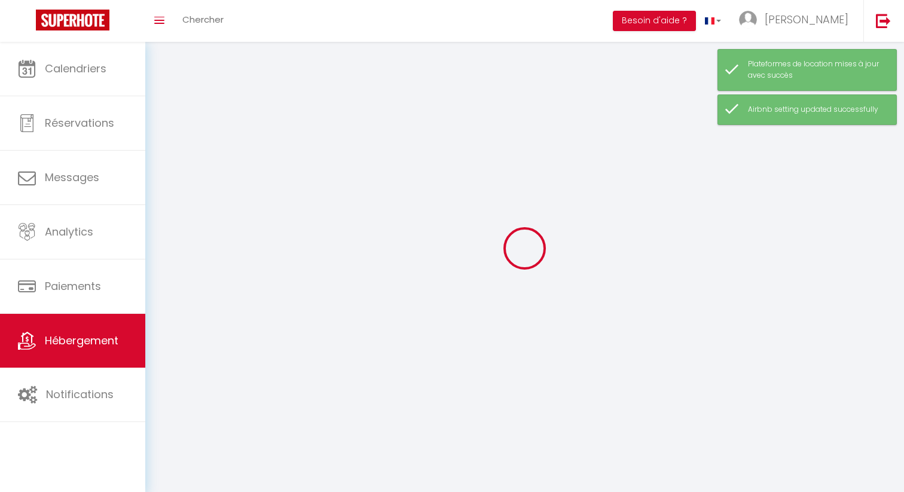
select select
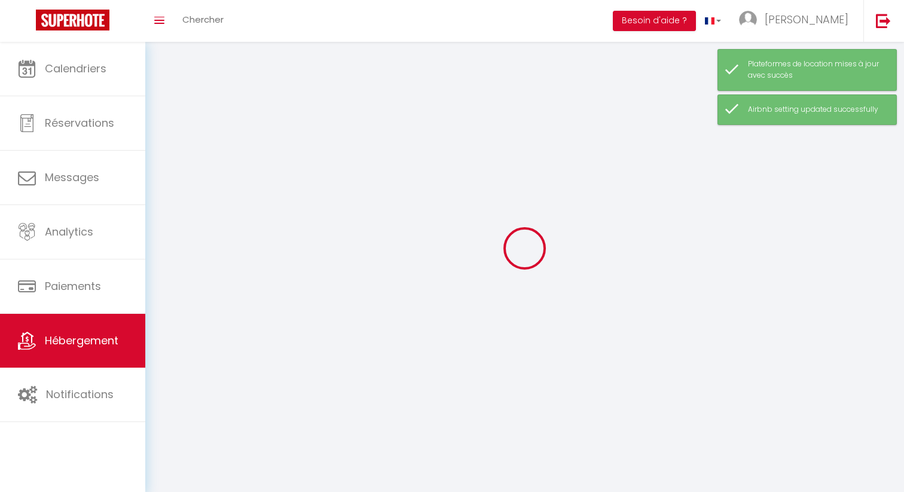
select select
checkbox input "false"
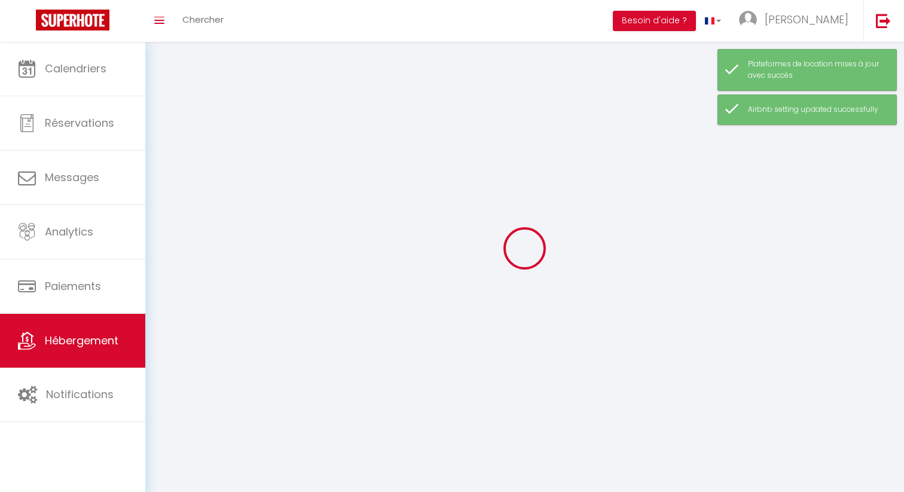
select select
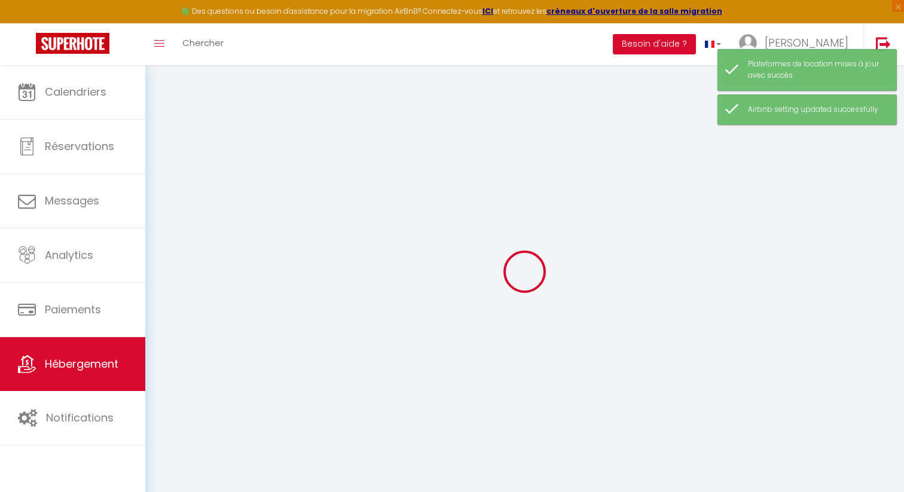
select select
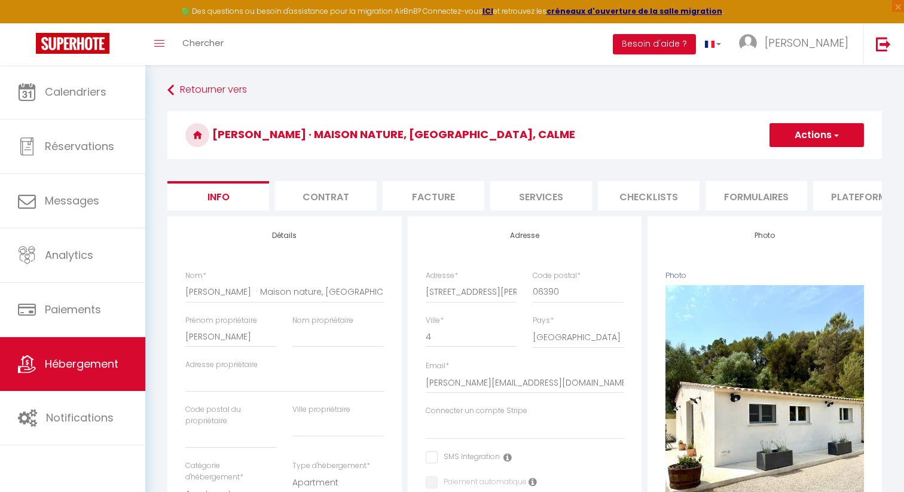
click at [852, 200] on li "Plateformes" at bounding box center [864, 195] width 102 height 29
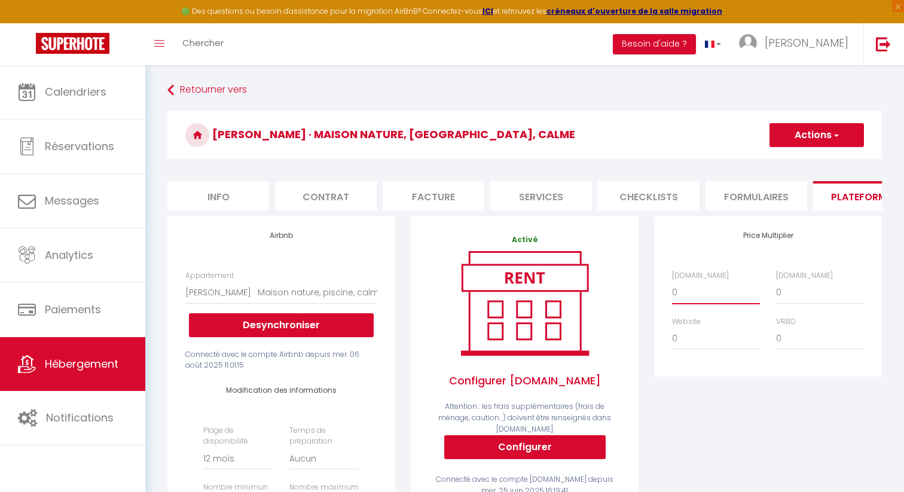
click at [691, 290] on select "0 + 1 % + 2 % + 3 % + 4 % + 5 % + 6 % + 7 % + 8 % + 9 %" at bounding box center [716, 292] width 88 height 23
click at [672, 281] on select "0 + 1 % + 2 % + 3 % + 4 % + 5 % + 6 % + 7 % + 8 % + 9 %" at bounding box center [716, 292] width 88 height 23
click at [803, 294] on select "0 + 1 % + 2 % + 3 % + 4 % + 5 % + 6 % + 7 % + 8 % + 9 %" at bounding box center [820, 292] width 88 height 23
click at [776, 281] on select "0 + 1 % + 2 % + 3 % + 4 % + 5 % + 6 % + 7 % + 8 % + 9 %" at bounding box center [820, 292] width 88 height 23
click at [794, 341] on select "0 + 1 % + 2 % + 3 % + 4 % + 5 % + 6 % + 7 % + 8 % + 9 %" at bounding box center [820, 338] width 88 height 23
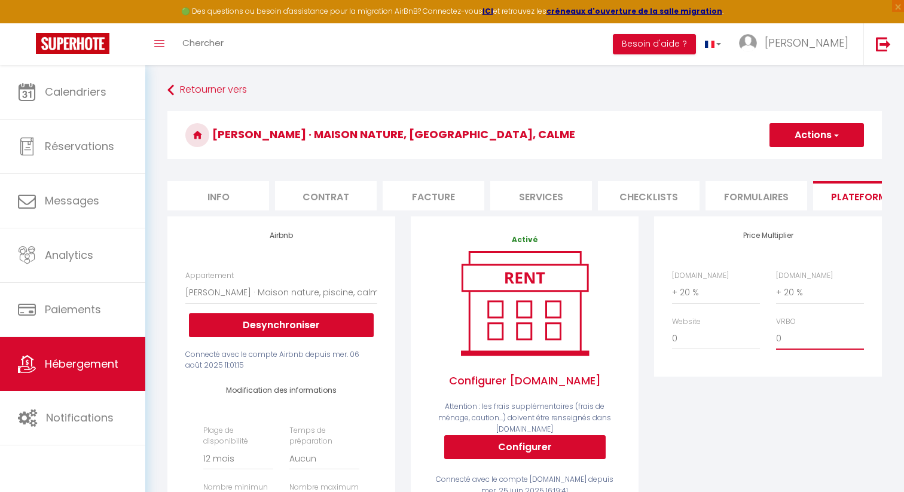
click at [776, 327] on select "0 + 1 % + 2 % + 3 % + 4 % + 5 % + 6 % + 7 % + 8 % + 9 %" at bounding box center [820, 338] width 88 height 23
click at [724, 339] on select "0 + 1 % + 2 % + 3 % + 4 % + 5 % + 6 % + 7 % + 8 % + 9 %" at bounding box center [716, 338] width 88 height 23
click at [672, 327] on select "0 + 1 % + 2 % + 3 % + 4 % + 5 % + 6 % + 7 % + 8 % + 9 %" at bounding box center [716, 338] width 88 height 23
click at [819, 140] on button "Actions" at bounding box center [816, 135] width 94 height 24
click at [808, 160] on link "Enregistrer" at bounding box center [816, 162] width 94 height 16
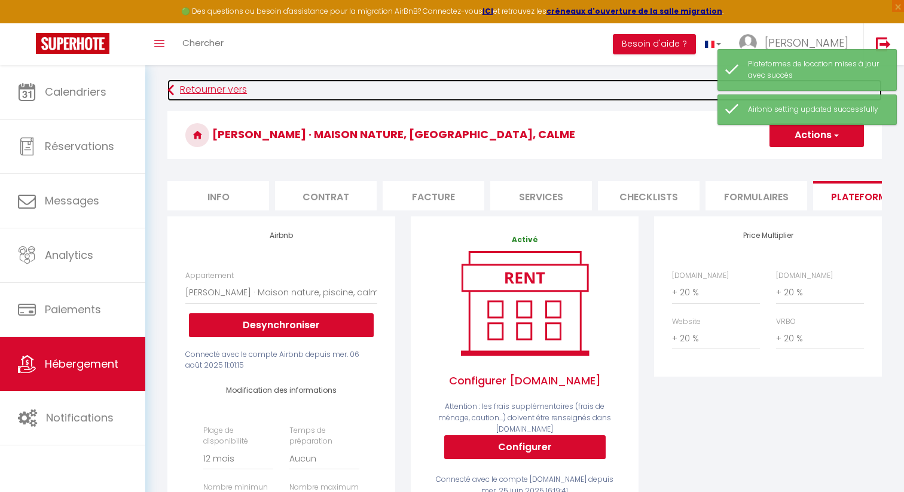
click at [208, 93] on link "Retourner vers" at bounding box center [524, 90] width 714 height 22
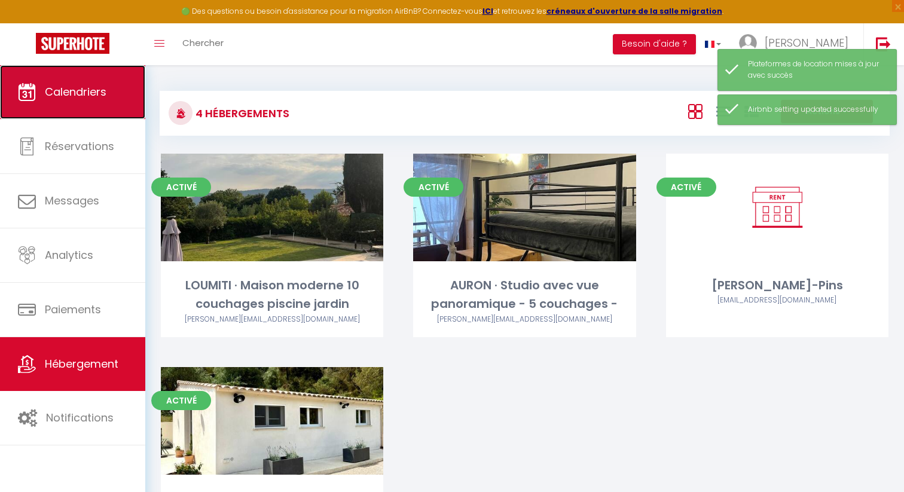
click at [84, 96] on span "Calendriers" at bounding box center [76, 91] width 62 height 15
